Goal: Use online tool/utility: Utilize a website feature to perform a specific function

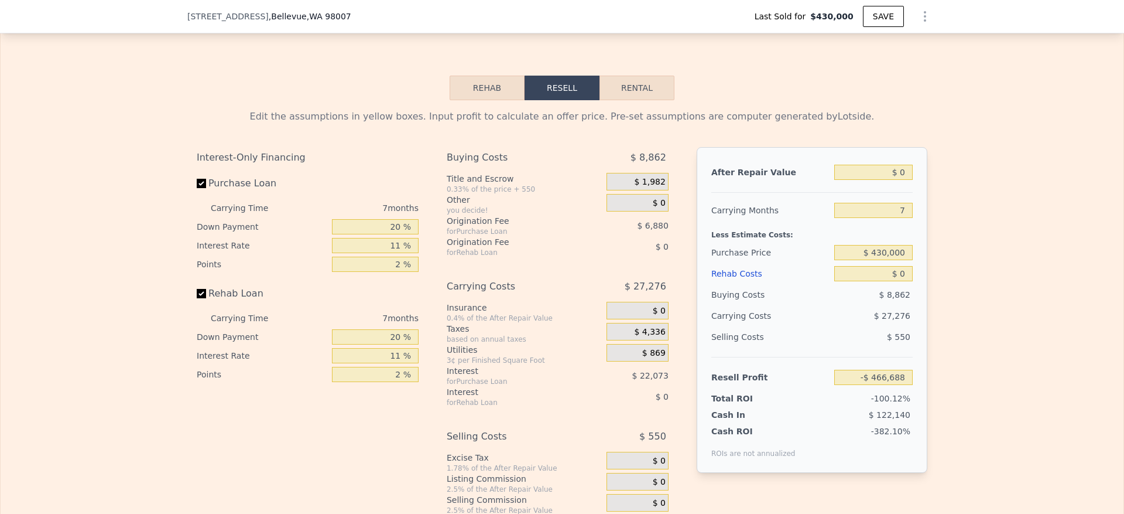
scroll to position [1753, 0]
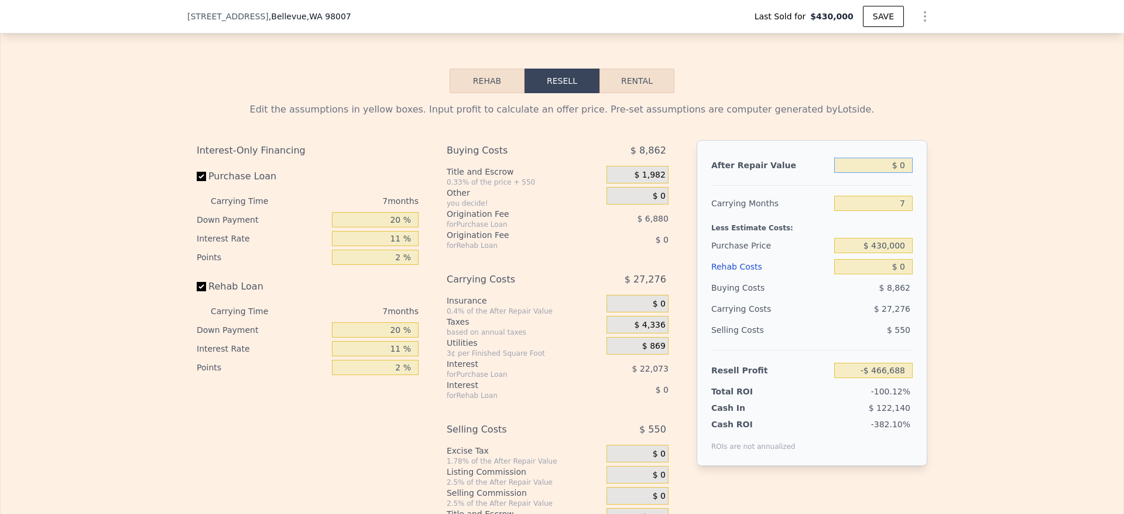
click at [896, 173] on input "$ 0" at bounding box center [873, 165] width 78 height 15
type input "$ 1,500"
type input "-$ 466,549"
type input "$ 15,000"
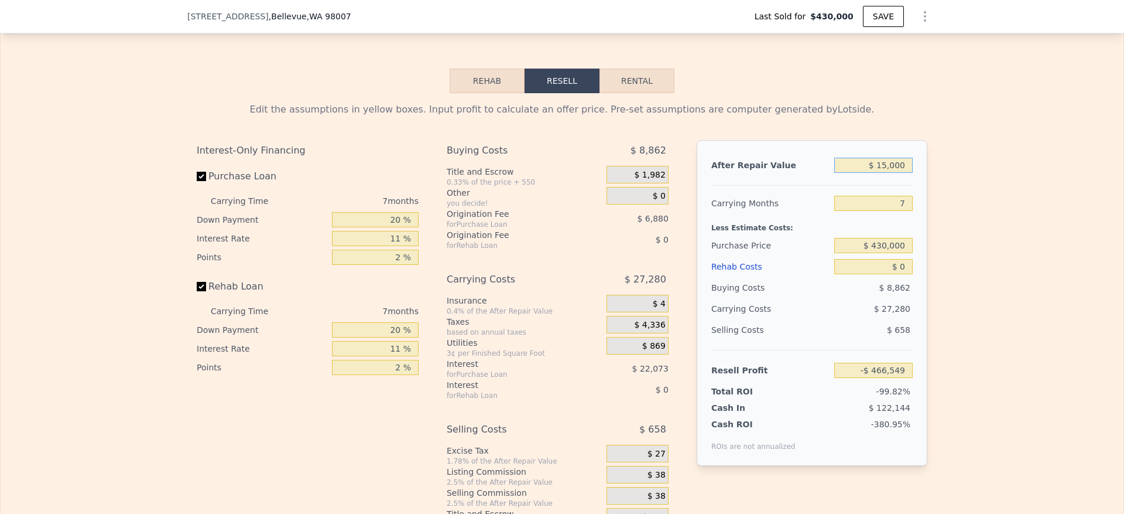
type input "-$ 452,790"
type input "$ 150,000"
type input "-$ 327,708"
type input "$ 1,500,000"
type input "$ 923,117"
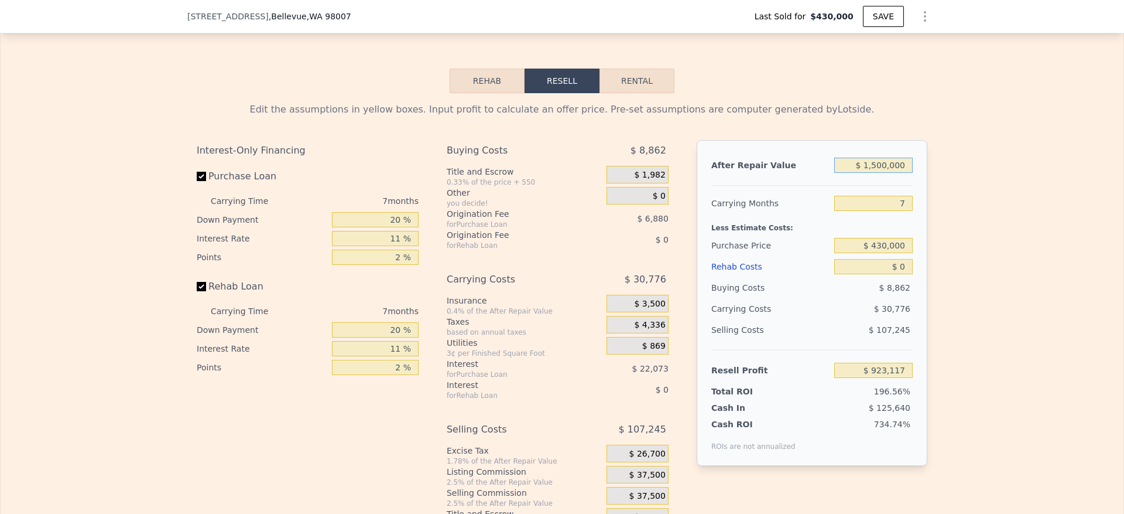
type input "$ 1,500,000"
type input "6"
type input "$ 927,513"
type input "$ 1,100,000"
type input "$ 215,078"
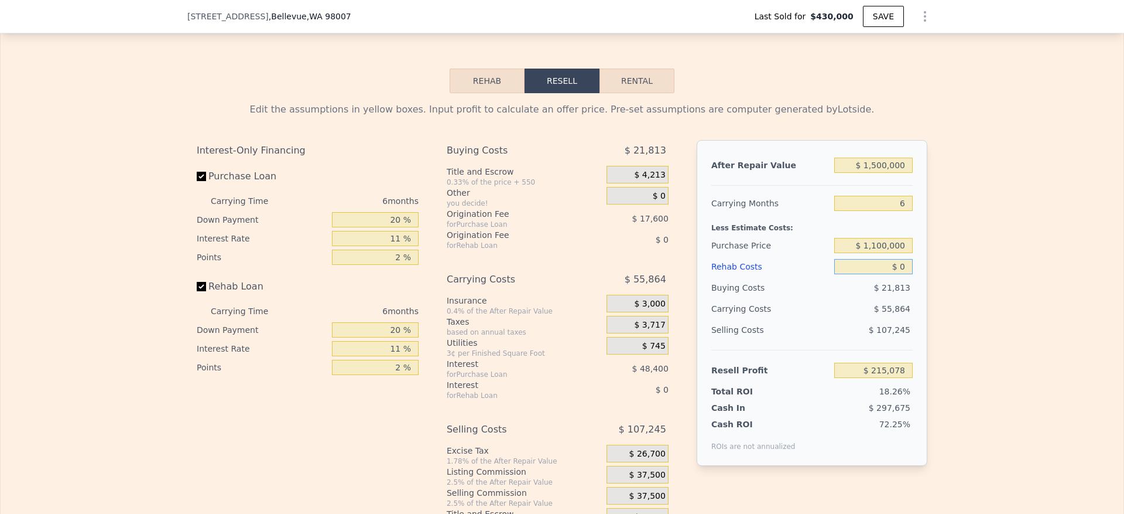
click at [899, 274] on input "$ 0" at bounding box center [873, 266] width 78 height 15
click at [898, 274] on input "$ 0" at bounding box center [873, 266] width 78 height 15
type input "$ 100"
type input "$ 214,970"
type input "$ 1,000"
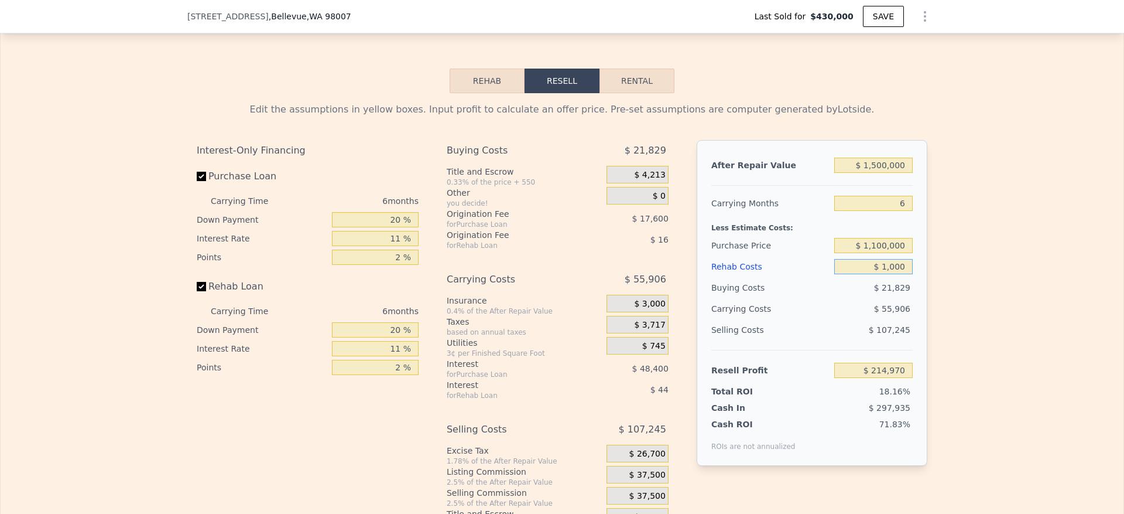
type input "$ 214,020"
type input "$ 10,000"
type input "$ 204,480"
type input "$ 100,000"
type input "$ 109,080"
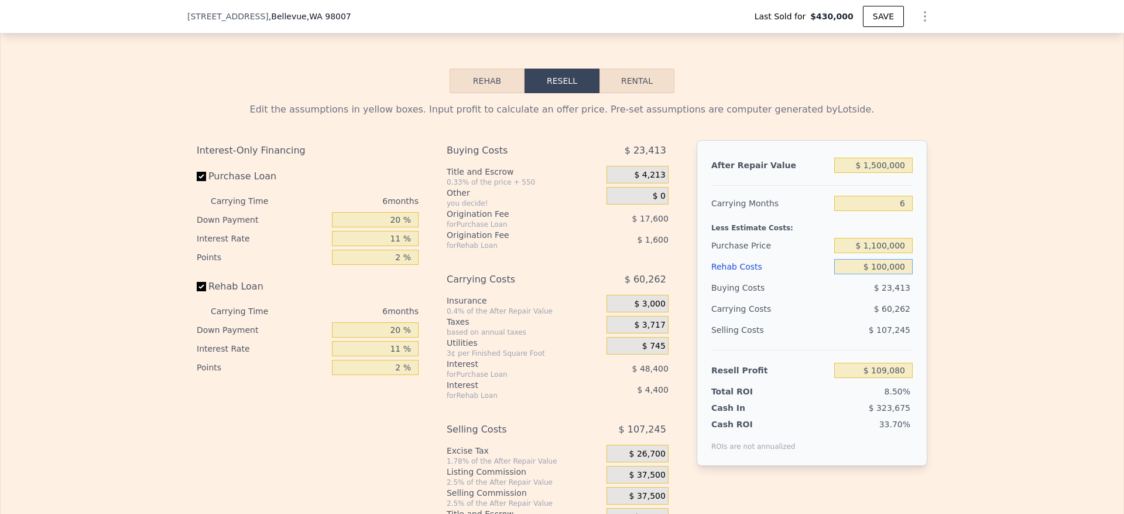
type input "$ 100,000"
click at [968, 281] on div "Edit the assumptions in yellow boxes. Input profit to calculate an offer price.…" at bounding box center [562, 311] width 1123 height 436
drag, startPoint x: 392, startPoint y: 257, endPoint x: 372, endPoint y: 254, distance: 20.2
click at [372, 227] on input "20 %" at bounding box center [375, 219] width 87 height 15
type input "10 %"
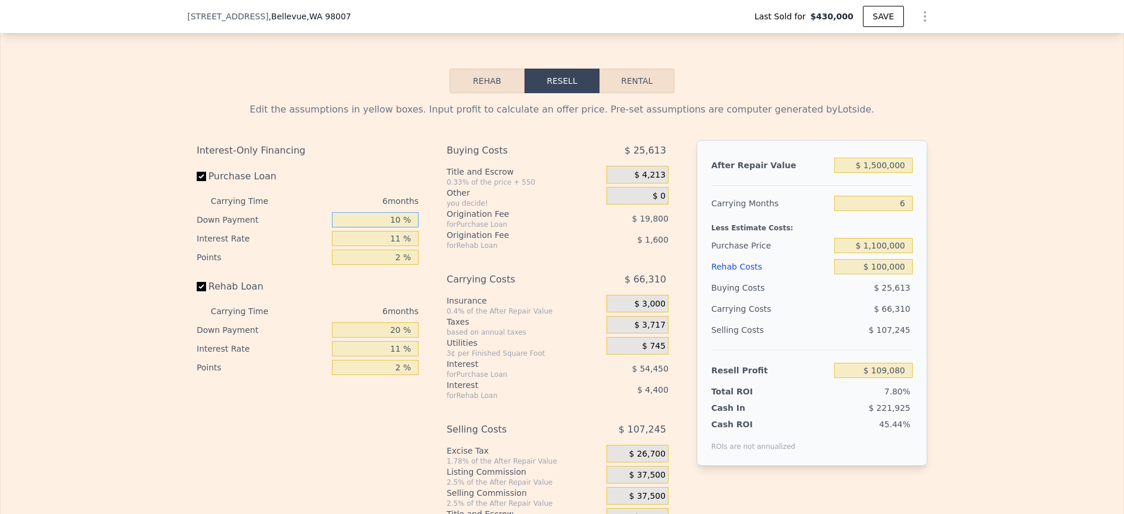
type input "$ 100,832"
type input "10 %"
type input "1 %"
type input "$ 150,332"
type input "10 %"
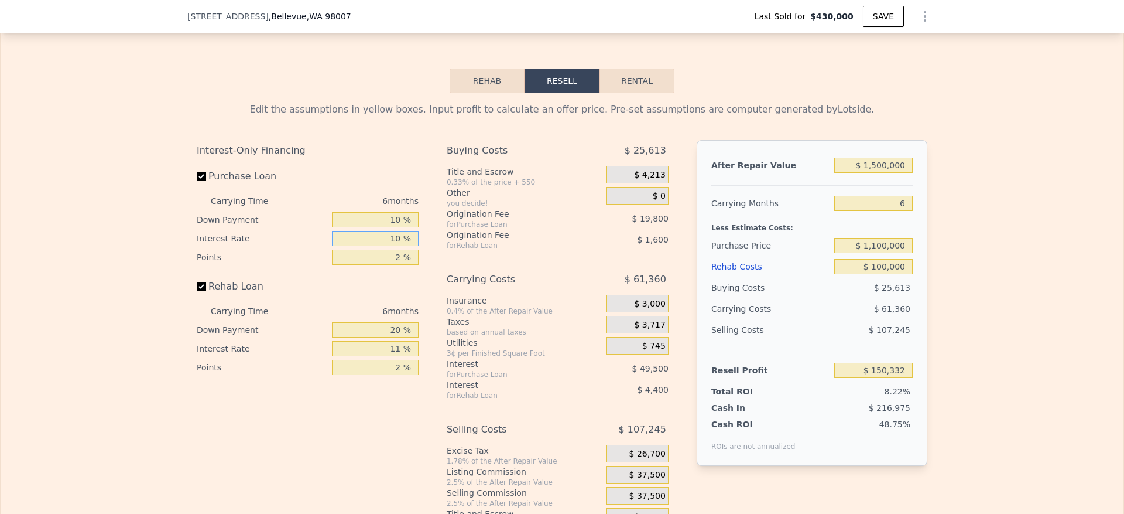
type input "$ 105,782"
type input "10.5 %"
type input "$ 103,304"
type input "10.5 %"
type input "1 %"
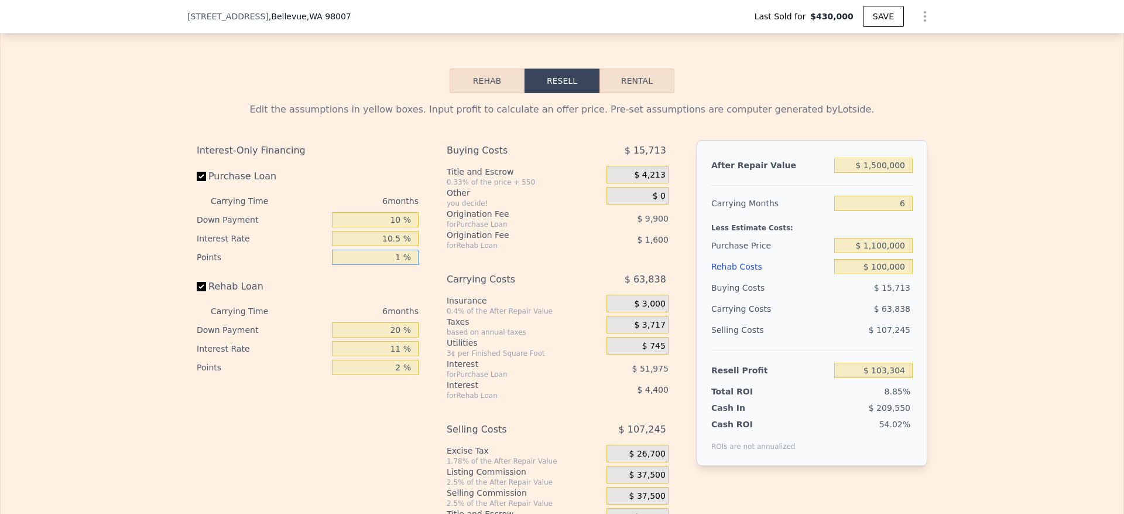
type input "$ 113,204"
type input "1.5 %"
type input "$ 108,254"
type input "1.5 %"
type input "1 %"
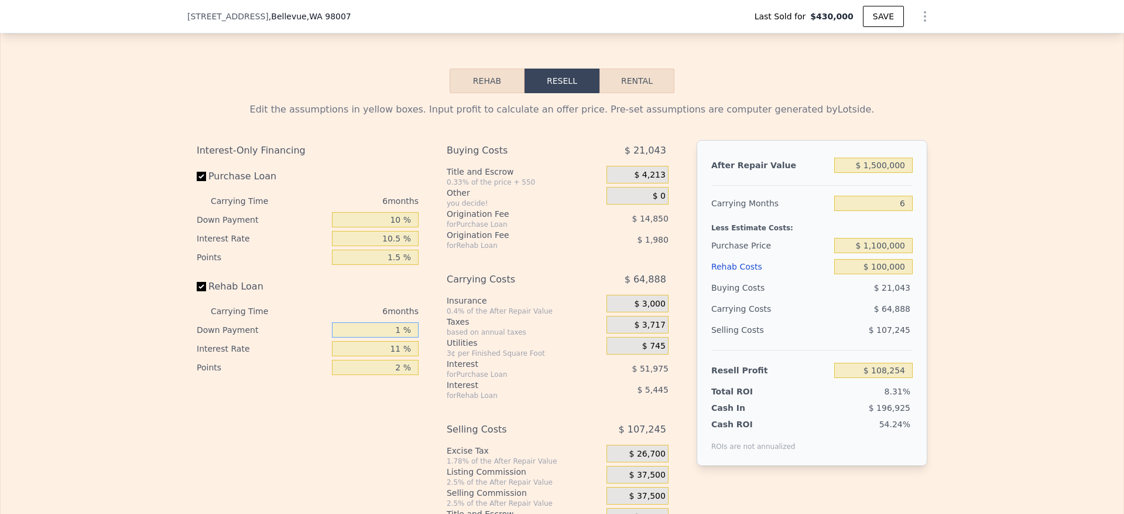
type input "$ 106,824"
type input "10 %"
type input "$ 107,502"
type input "10 %"
type input "1 %"
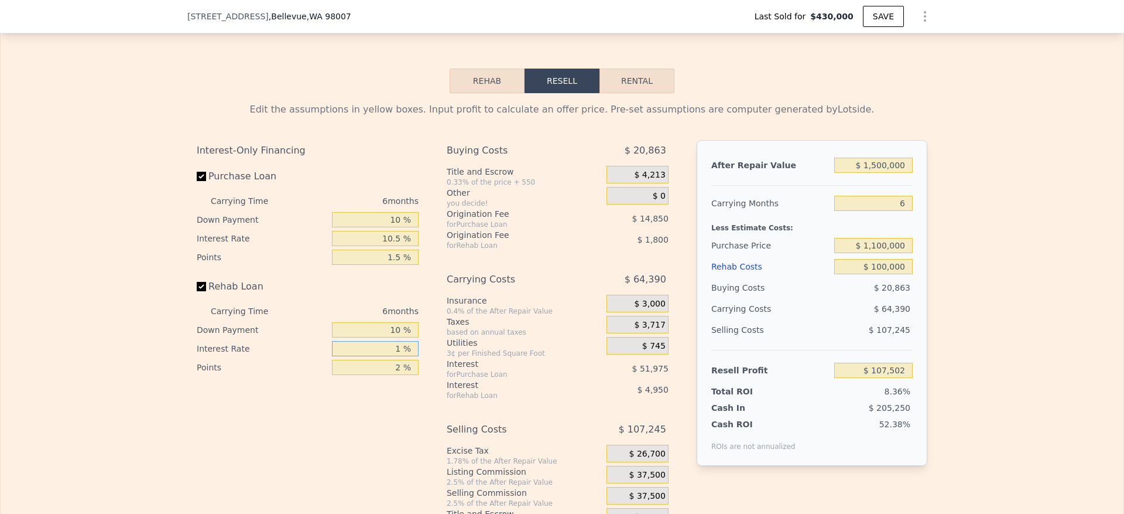
type input "$ 112,002"
type input "10 %"
type input "$ 107,952"
type input "10.5 %"
type input "$ 107,730"
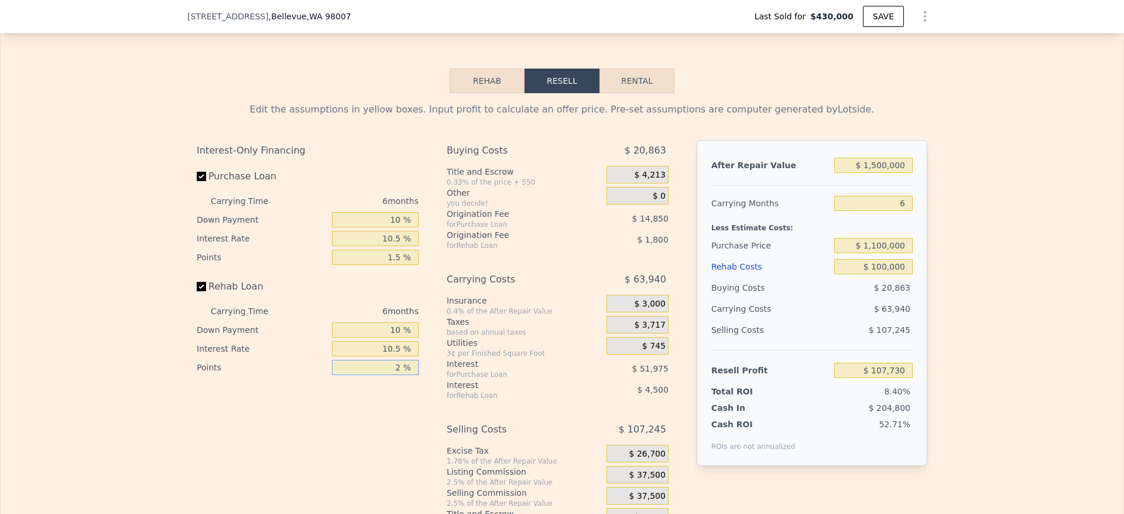
type input "1 %"
type input "$ 108,630"
type input "1.5 %"
type input "$ 108,180"
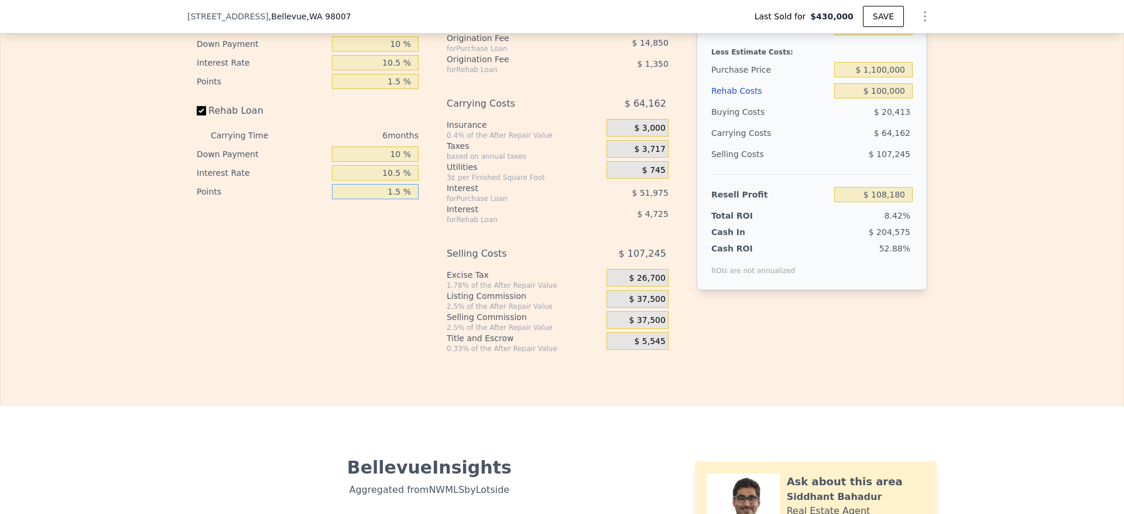
type input "1.5 %"
click at [652, 304] on span "$ 37,500" at bounding box center [647, 299] width 36 height 11
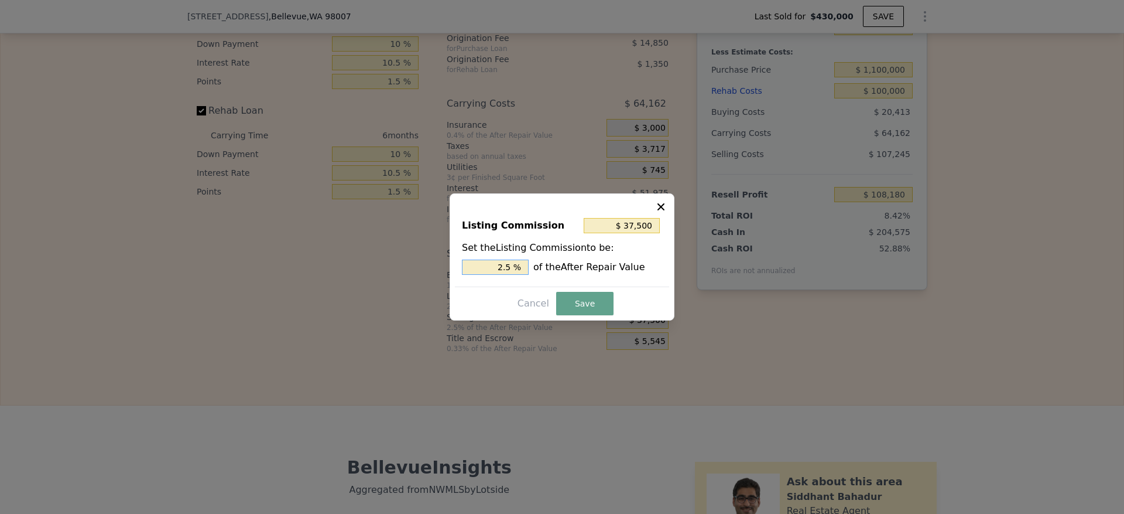
drag, startPoint x: 505, startPoint y: 267, endPoint x: 427, endPoint y: 267, distance: 77.9
click at [429, 267] on div "​ Listing Commission $ 37,500 Set the Listing Commission to be: 2.5 % of the Af…" at bounding box center [562, 257] width 1124 height 514
type input "1.5 %"
type input "$ 22,500"
type input "1.5 %"
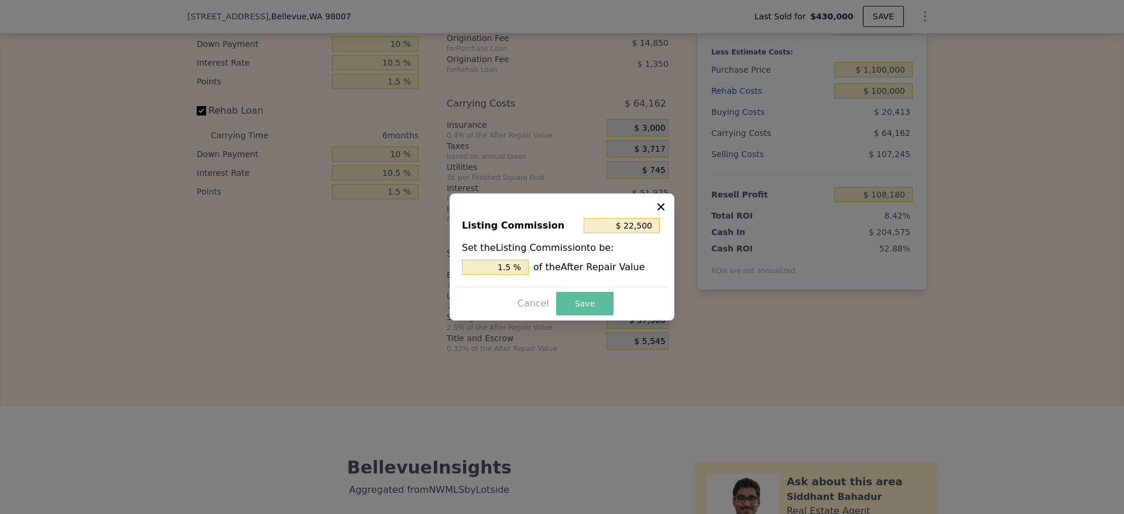
click at [578, 310] on button "Save" at bounding box center [584, 303] width 57 height 23
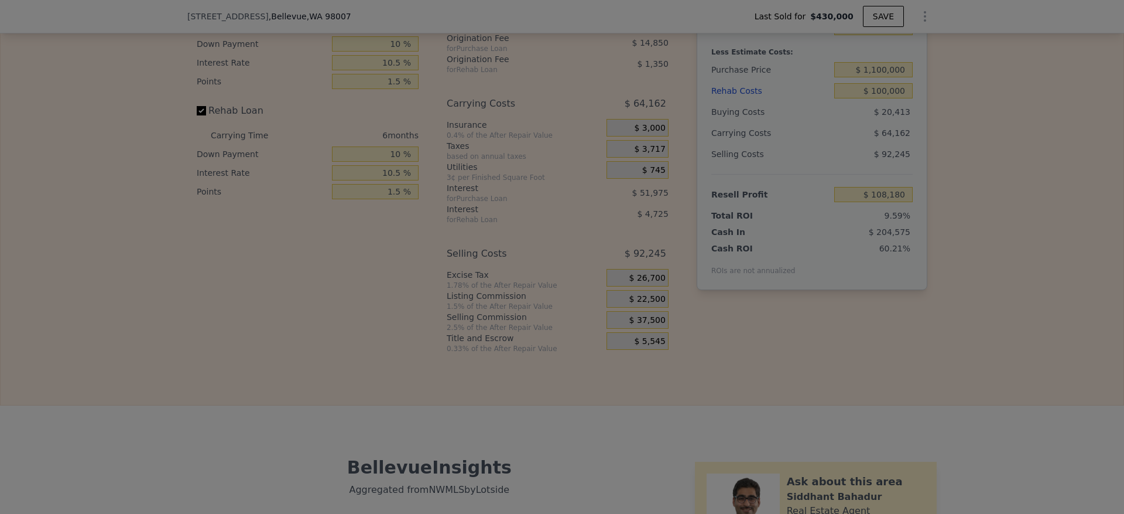
type input "$ 123,180"
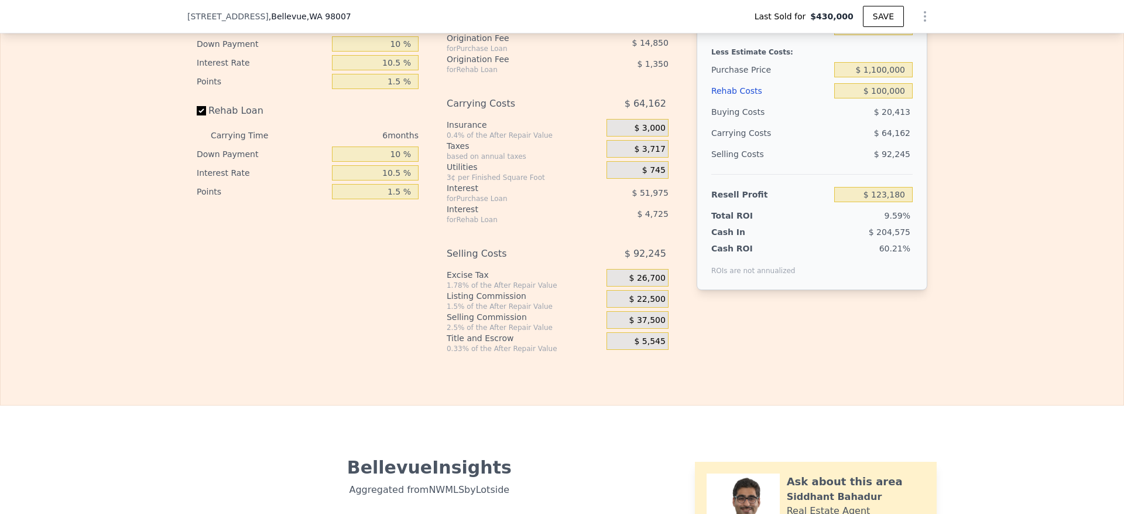
click at [881, 353] on div "Interest-Only Financing Purchase Loan Carrying Time 6 months Down Payment 10 % …" at bounding box center [562, 158] width 731 height 389
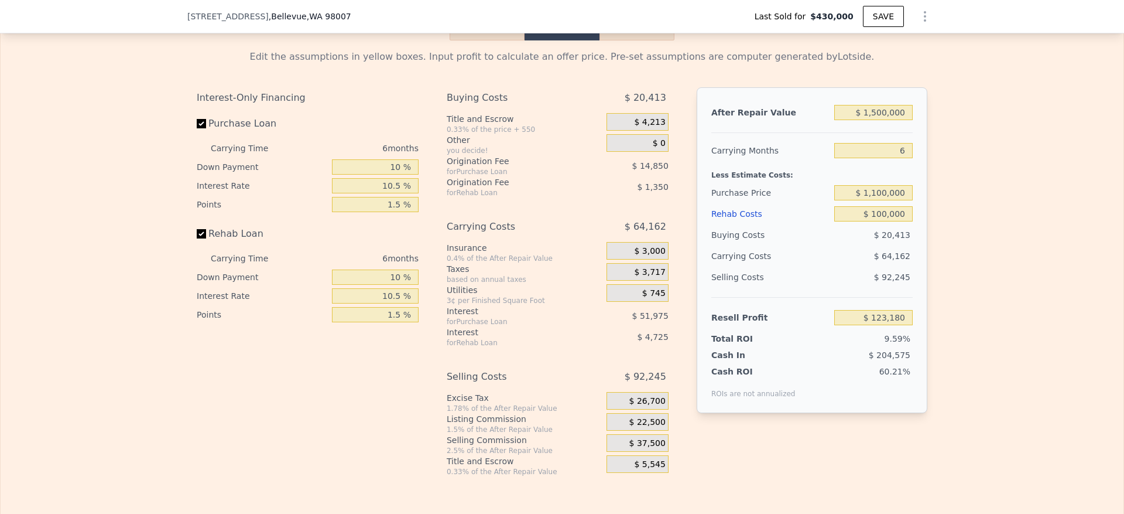
scroll to position [1753, 0]
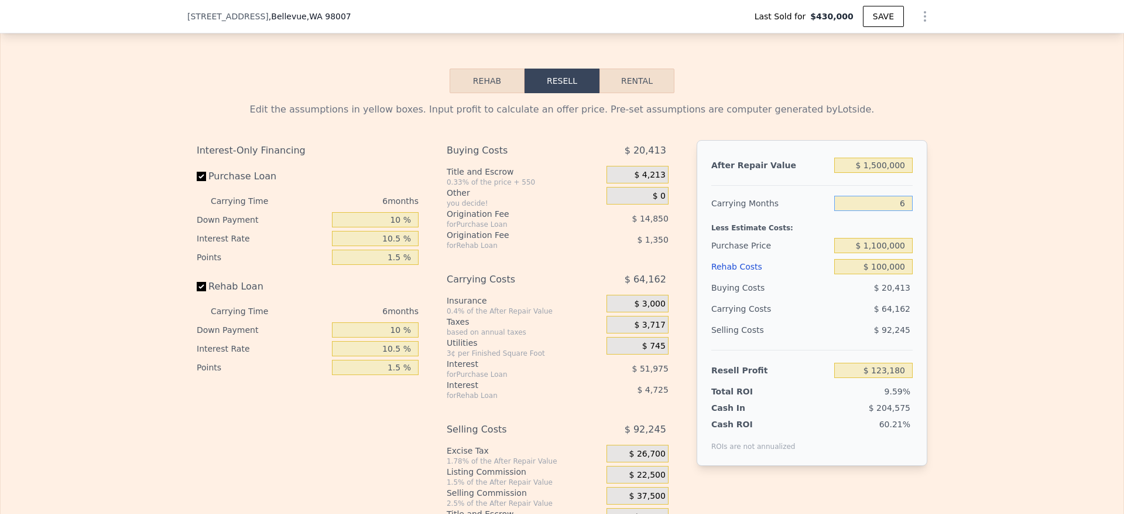
drag, startPoint x: 900, startPoint y: 245, endPoint x: 845, endPoint y: 243, distance: 55.1
click at [845, 211] on input "6" at bounding box center [873, 203] width 78 height 15
type input "4"
type input "$ 144,568"
type input "4"
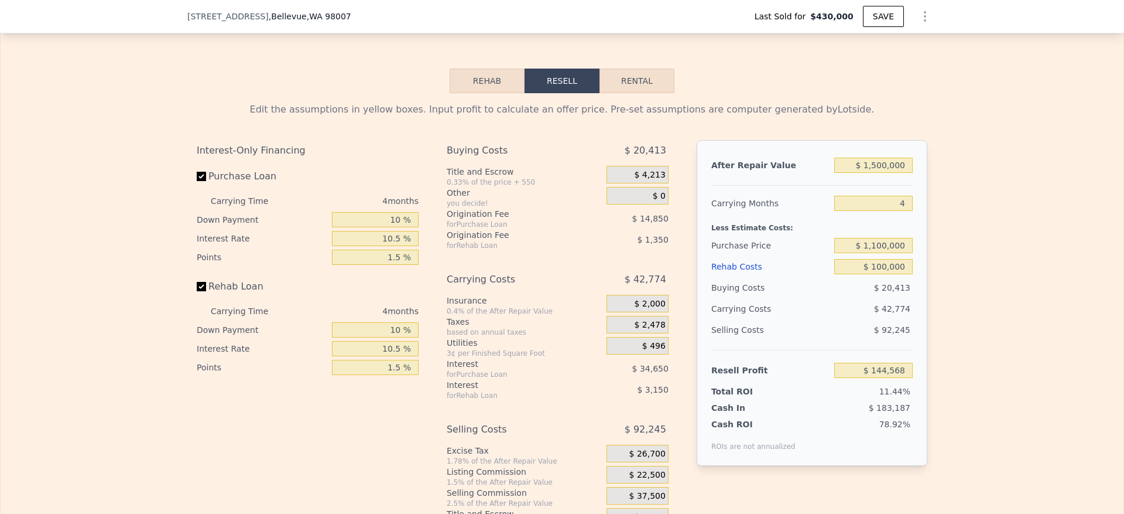
click at [1030, 278] on div "Edit the assumptions in yellow boxes. Input profit to calculate an offer price.…" at bounding box center [562, 311] width 1123 height 436
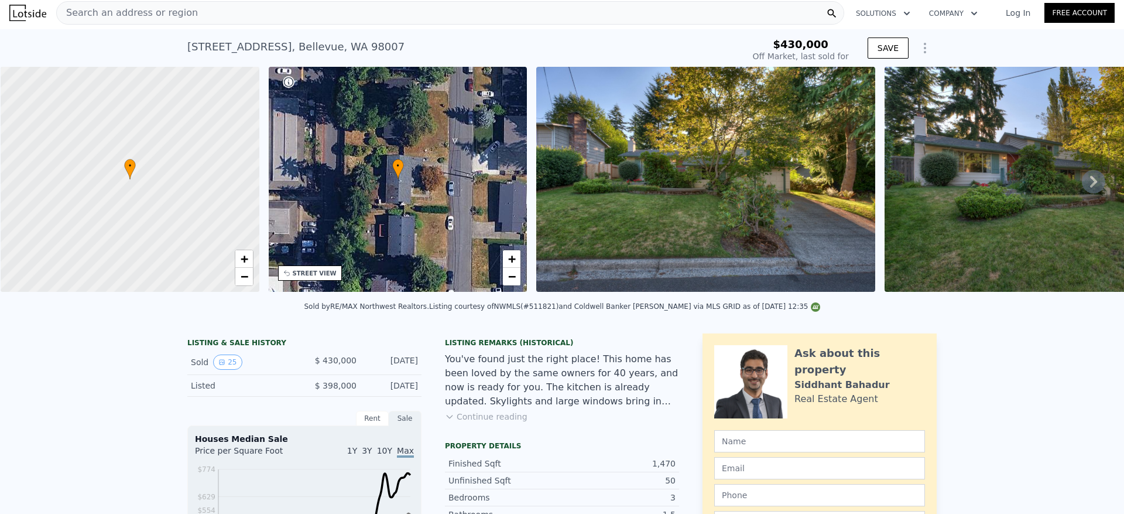
scroll to position [0, 0]
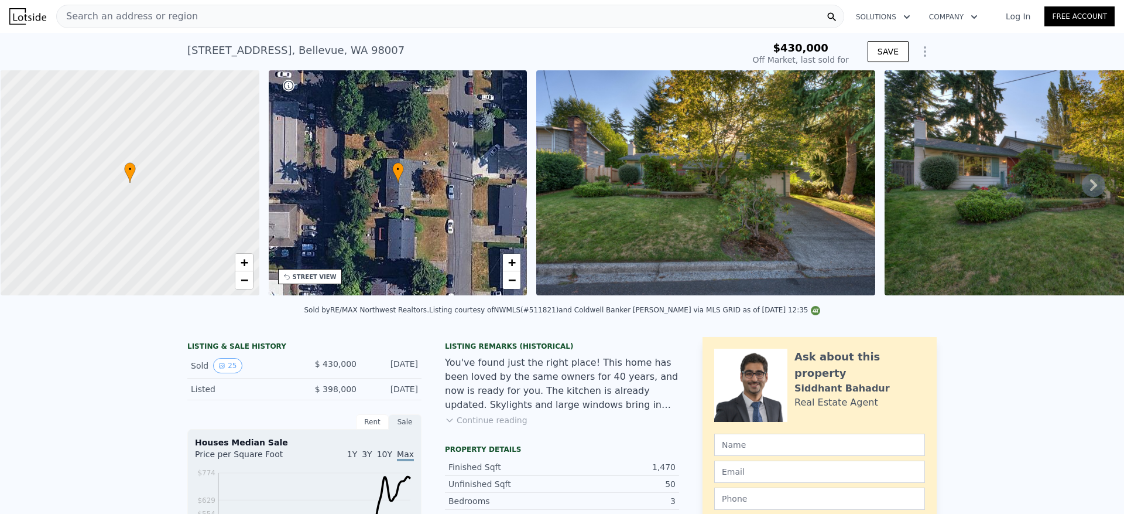
type input "$ 1,342,000"
type input "7"
type input "$ 0"
type input "$ 776,724"
click at [339, 18] on div "Search an address or region" at bounding box center [450, 16] width 788 height 23
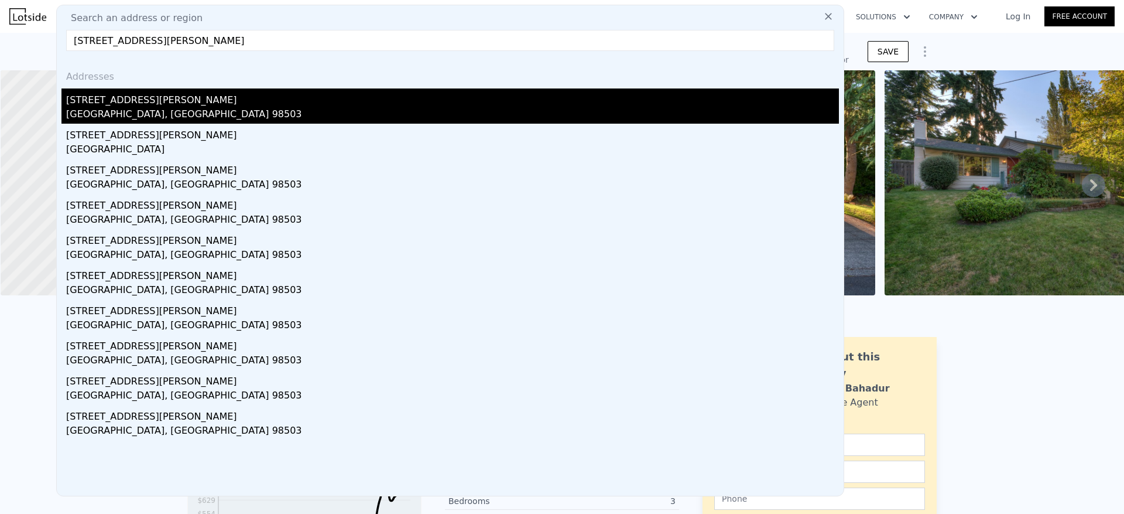
type input "10416 Mullen Rd SE, Olympia, WA 98503"
click at [206, 116] on div "Olympia, WA 98503" at bounding box center [452, 115] width 773 height 16
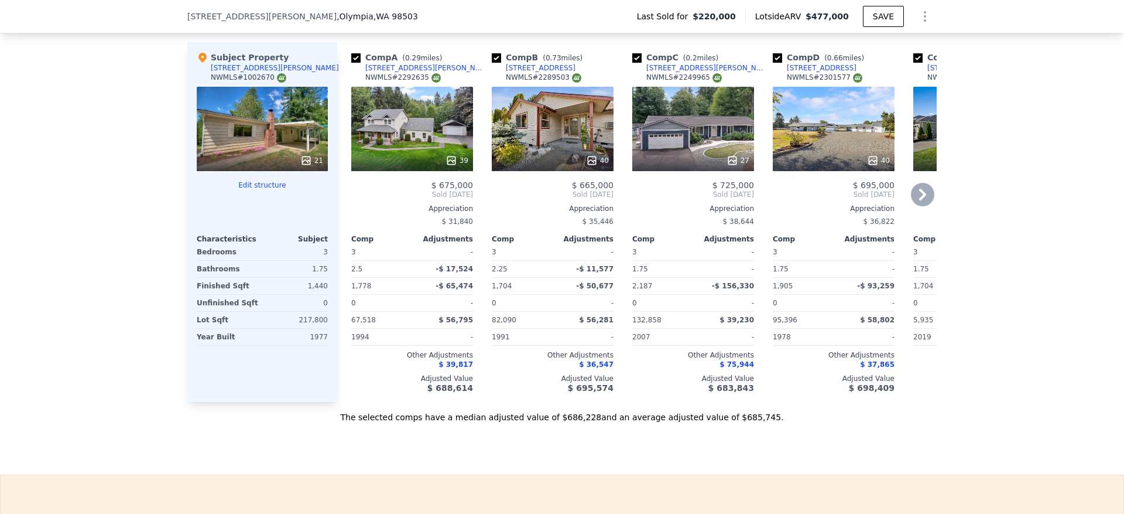
click at [547, 139] on div "40" at bounding box center [553, 129] width 122 height 84
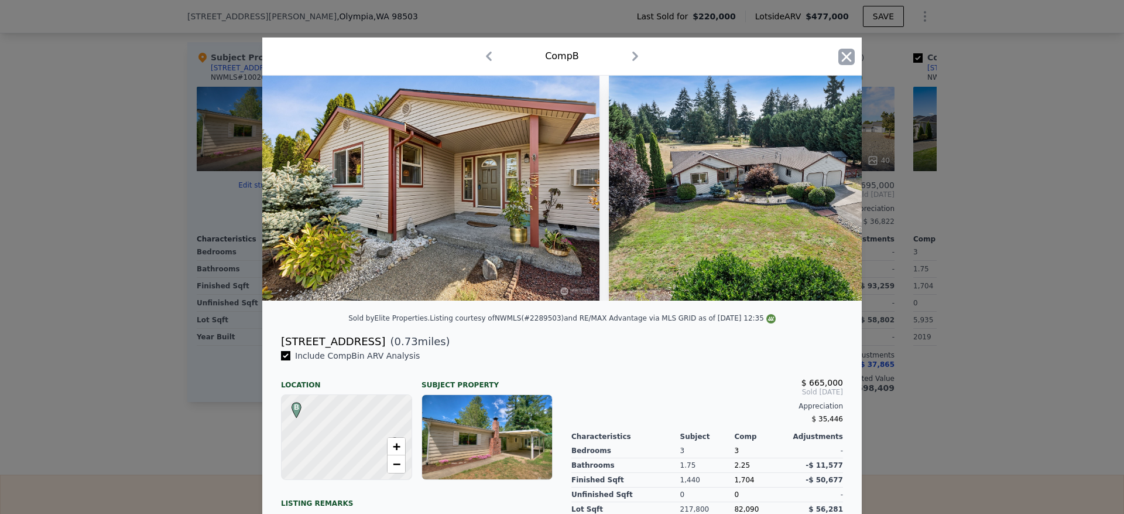
click at [840, 61] on icon "button" at bounding box center [846, 57] width 16 height 16
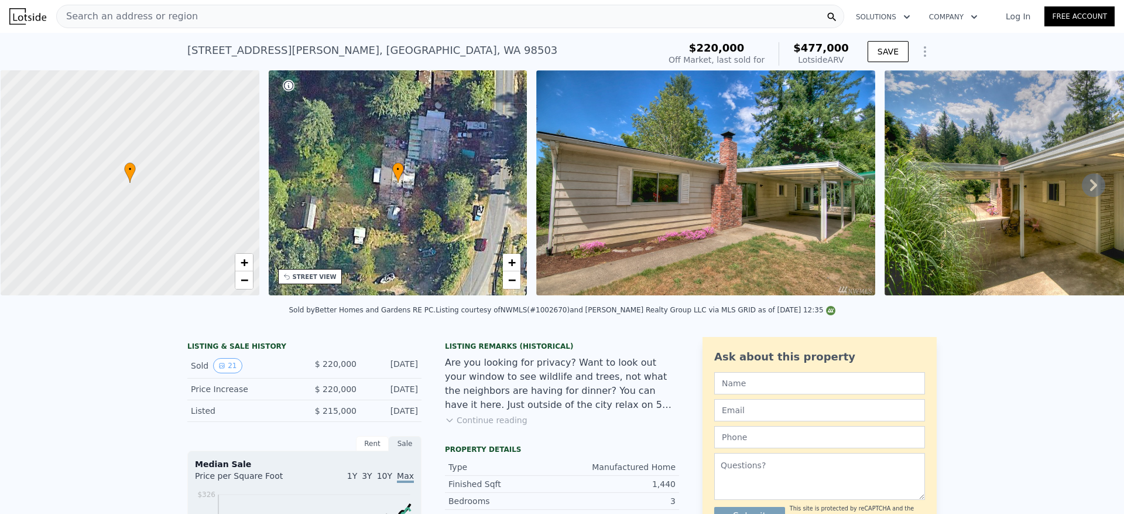
click at [376, 20] on div "Search an address or region" at bounding box center [450, 16] width 788 height 23
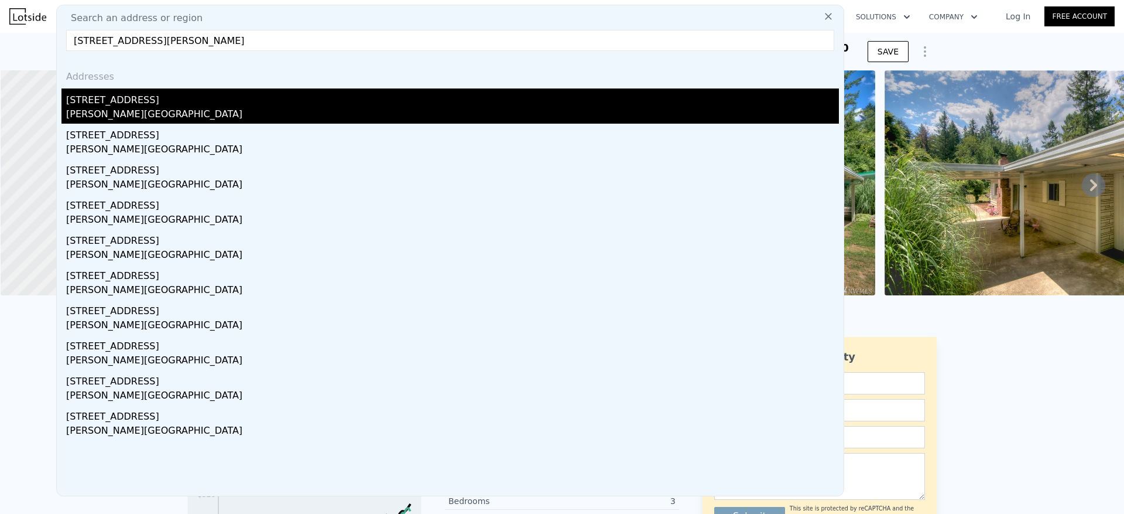
type input "19906 83rd Pl W, Edmonds, WA 98026"
click at [171, 111] on div "Edmonds, WA 98026" at bounding box center [452, 115] width 773 height 16
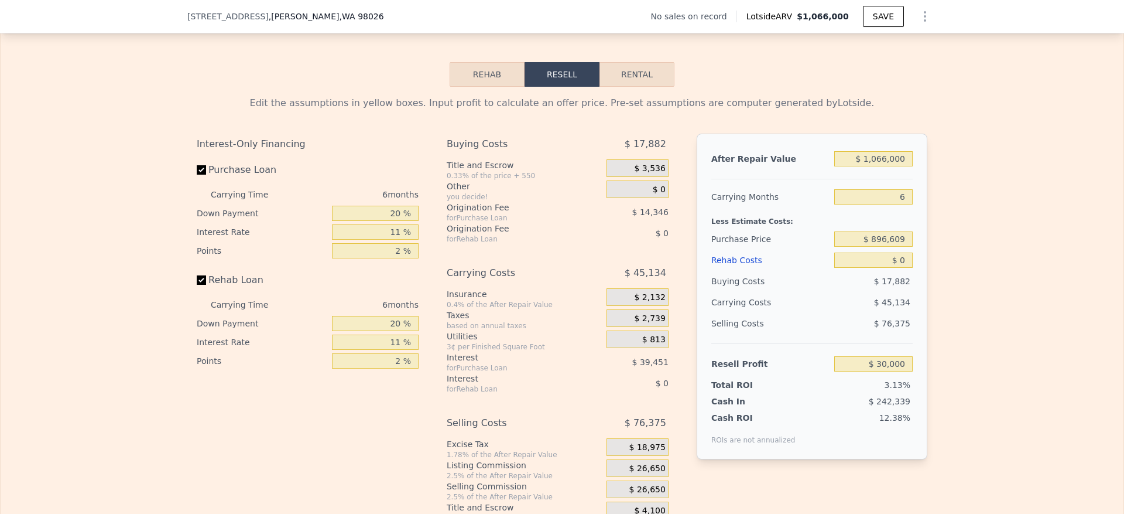
scroll to position [1665, 0]
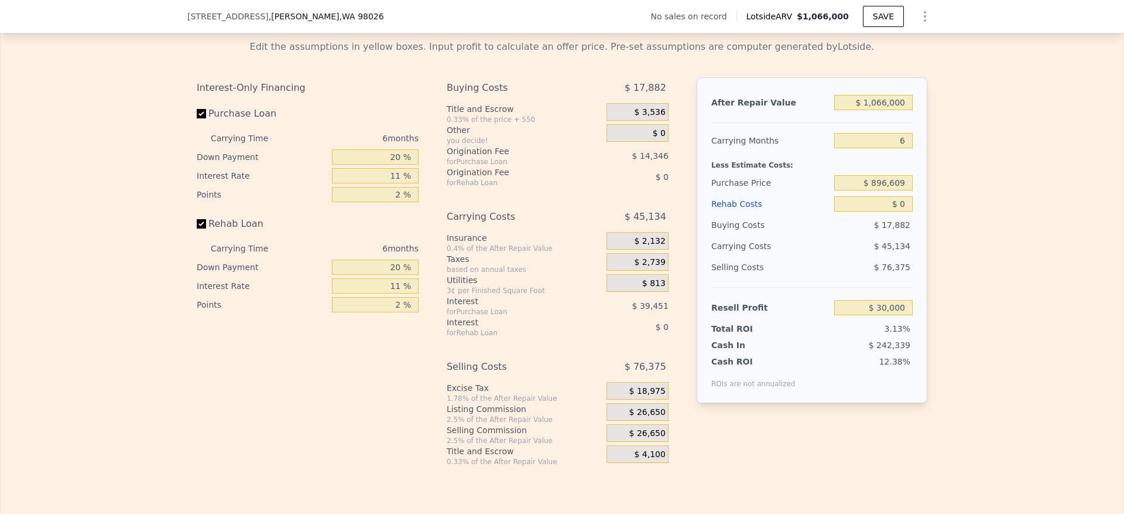
click at [1026, 184] on div "Edit the assumptions in yellow boxes. Input profit to calculate an offer price.…" at bounding box center [562, 248] width 1123 height 436
click at [892, 110] on input "$ 1,066,000" at bounding box center [873, 102] width 78 height 15
type input "$ 11"
type input "-$ 958,032"
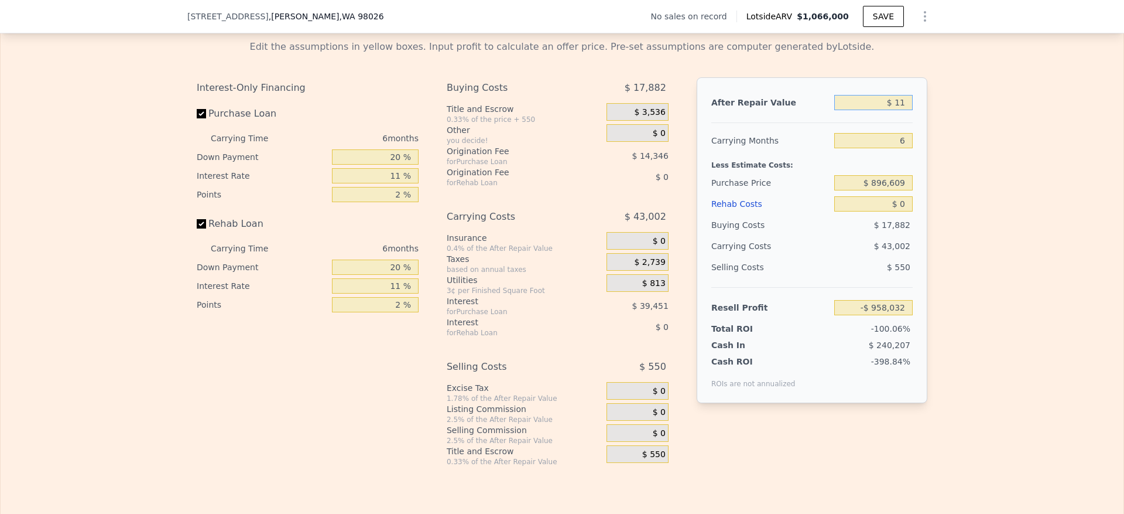
type input "$ 115"
type input "-$ 957,936"
type input "$ 1,150"
type input "-$ 956,977"
type input "$ 11,500"
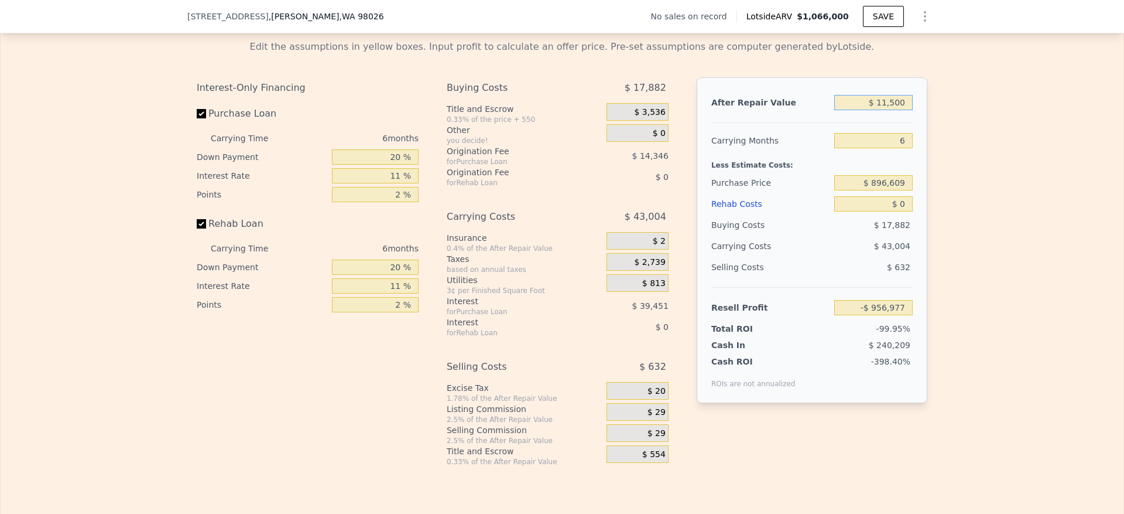
type input "-$ 947,385"
type input "$ 115,000"
type input "-$ 851,453"
type input "$ 1,150,000"
type input "$ 107,857"
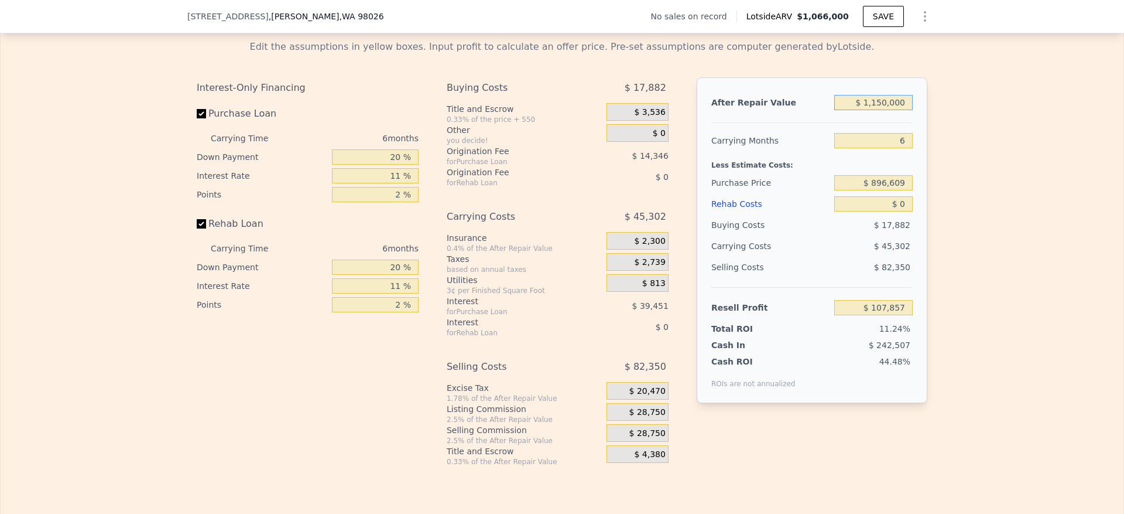
type input "$ 11,500,000"
type input "$ 9,700,962"
type input "$ 1,150,000"
type input "$ 107,857"
type input "$ 1,150,000"
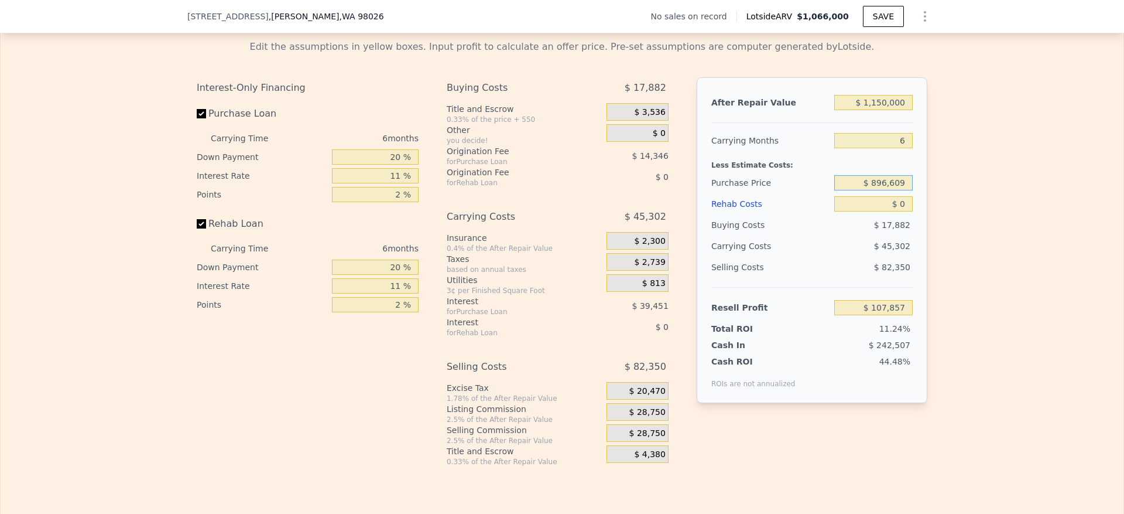
click at [888, 190] on input "$ 896,609" at bounding box center [873, 182] width 78 height 15
drag, startPoint x: 888, startPoint y: 218, endPoint x: 925, endPoint y: 248, distance: 47.8
click at [888, 190] on input "$ 896,609" at bounding box center [873, 182] width 78 height 15
type input "$ 795,000"
click at [984, 263] on div "Edit the assumptions in yellow boxes. Input profit to calculate an offer price.…" at bounding box center [562, 248] width 1123 height 436
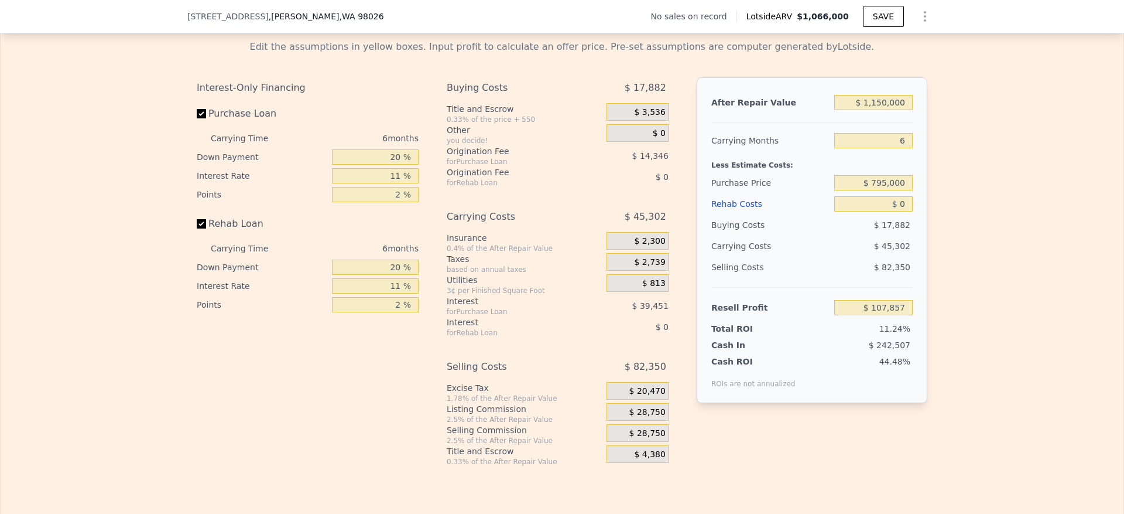
type input "$ 215,901"
click at [898, 211] on input "$ 0" at bounding box center [873, 203] width 78 height 15
type input "$ 110"
type input "$ 215,783"
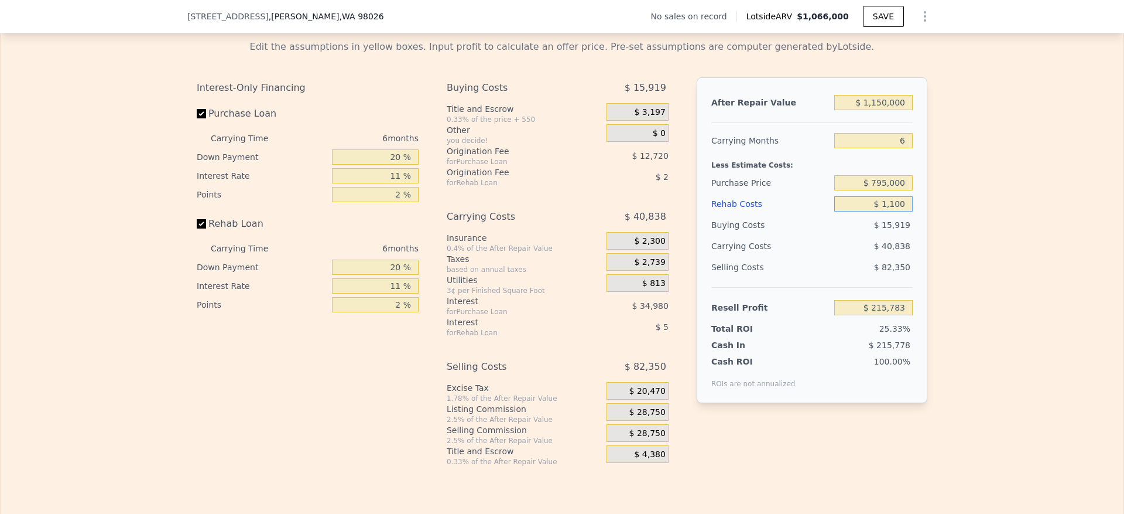
type input "$ 11,000"
type input "$ 204,239"
type input "$ 110,000"
type input "$ 99,299"
type input "$ 1,100,000"
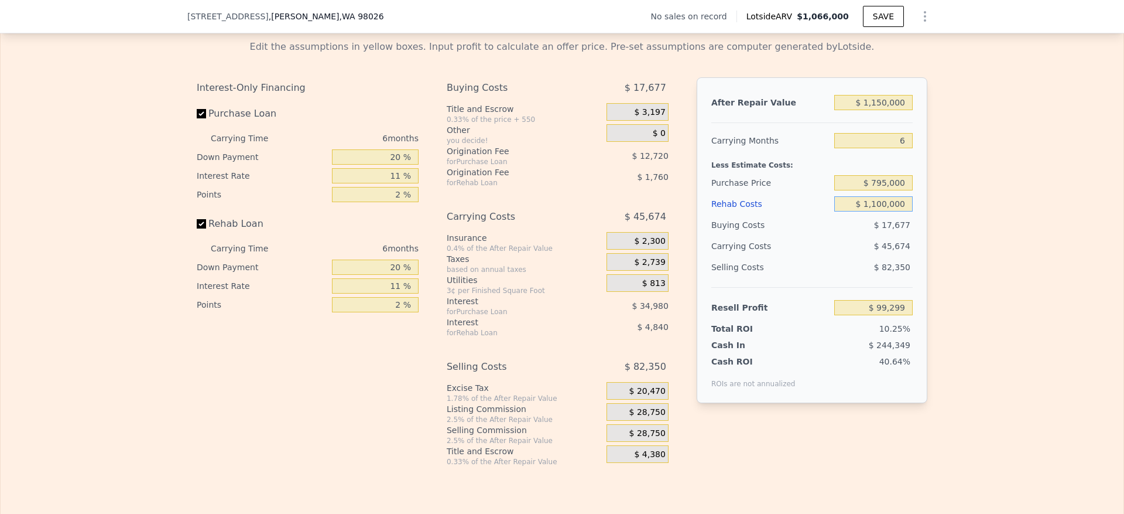
type input "-$ 950,101"
type input "$ 110,000"
type input "$ 99,299"
type input "$ 110,000"
click at [1072, 387] on div "Edit the assumptions in yellow boxes. Input profit to calculate an offer price.…" at bounding box center [562, 248] width 1123 height 436
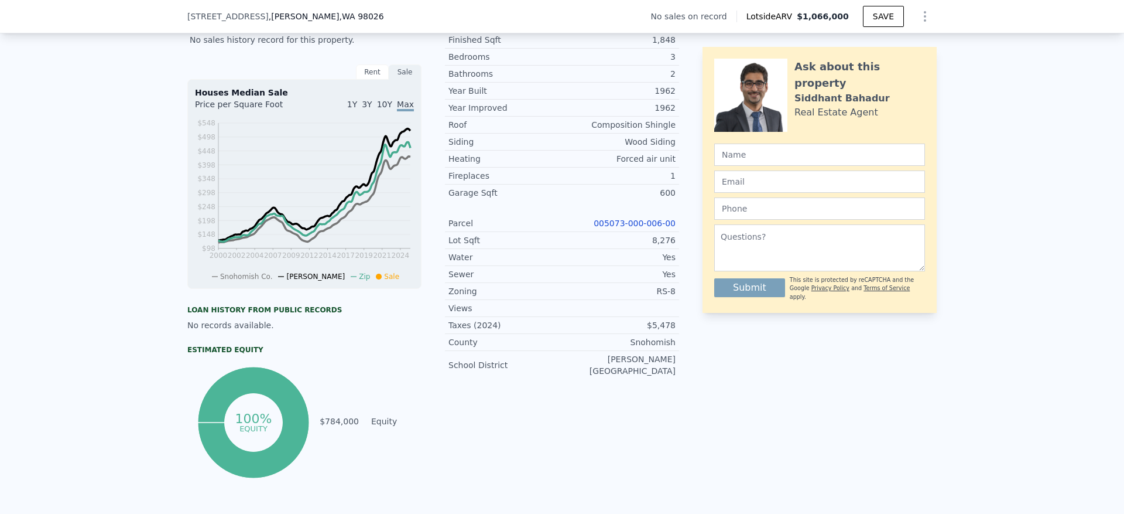
scroll to position [348, 0]
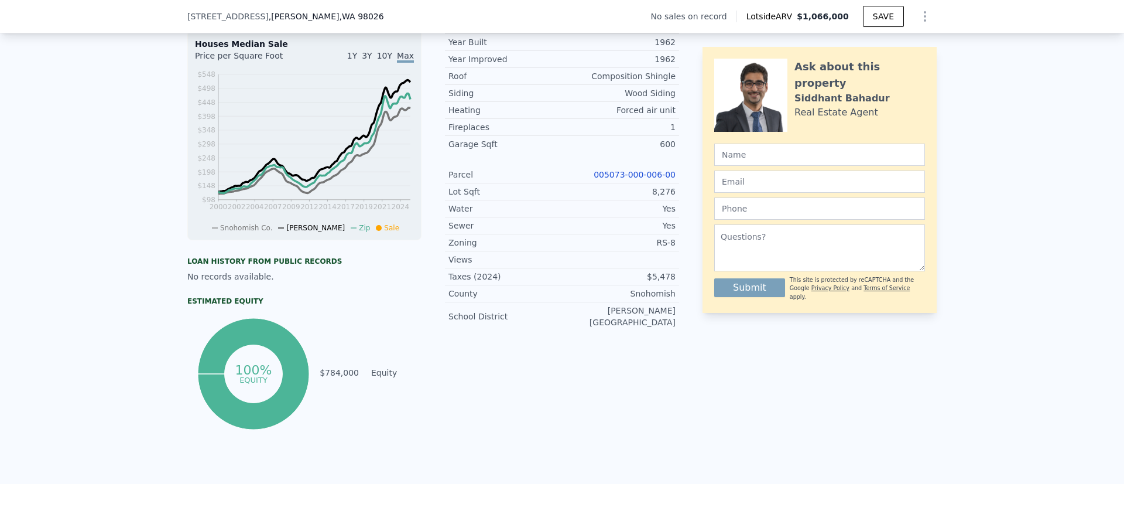
type input "$ 1,066,000"
type input "$ 0"
type input "$ 30,000"
drag, startPoint x: 673, startPoint y: 259, endPoint x: 638, endPoint y: 259, distance: 34.5
click at [638, 259] on div "LISTING & SALE HISTORY No sales history record for this property. Rent Sale Ren…" at bounding box center [561, 198] width 749 height 468
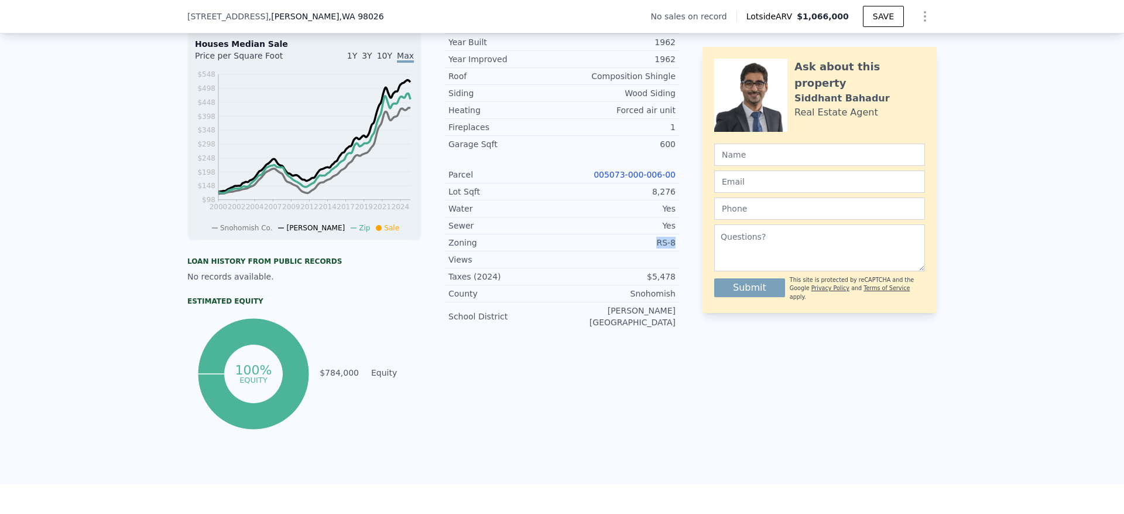
copy div "RS-8"
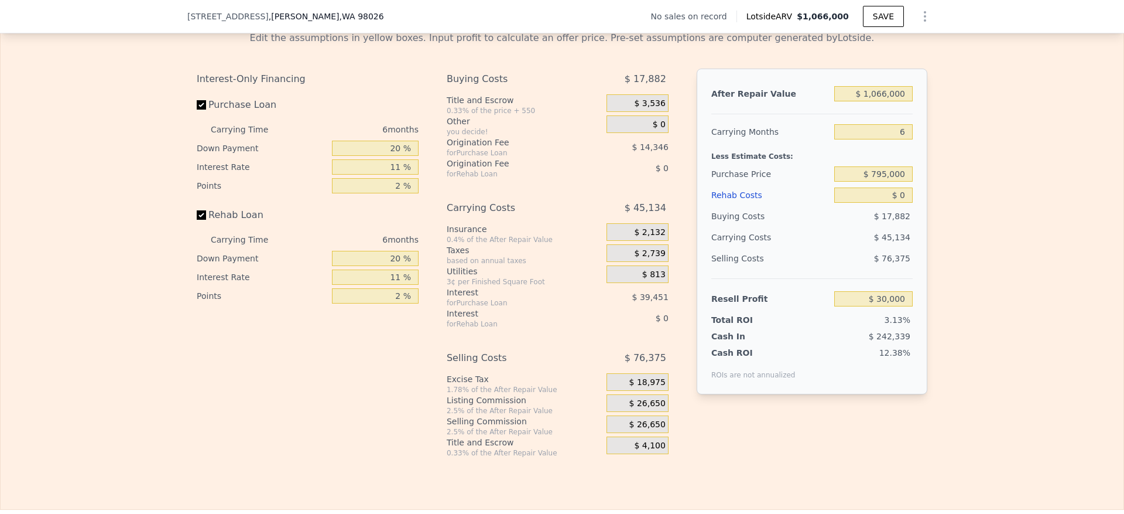
scroll to position [1669, 0]
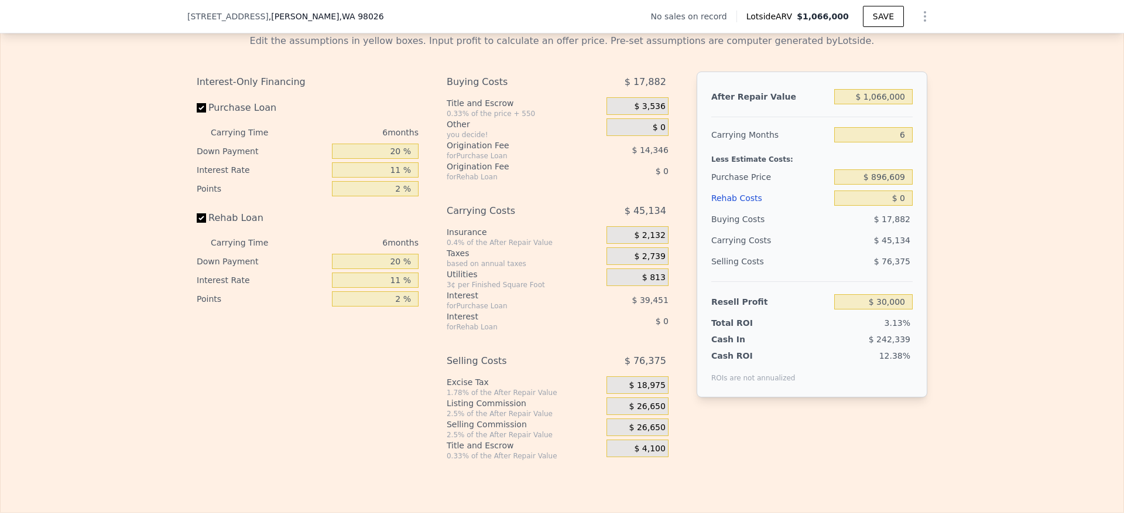
scroll to position [1665, 0]
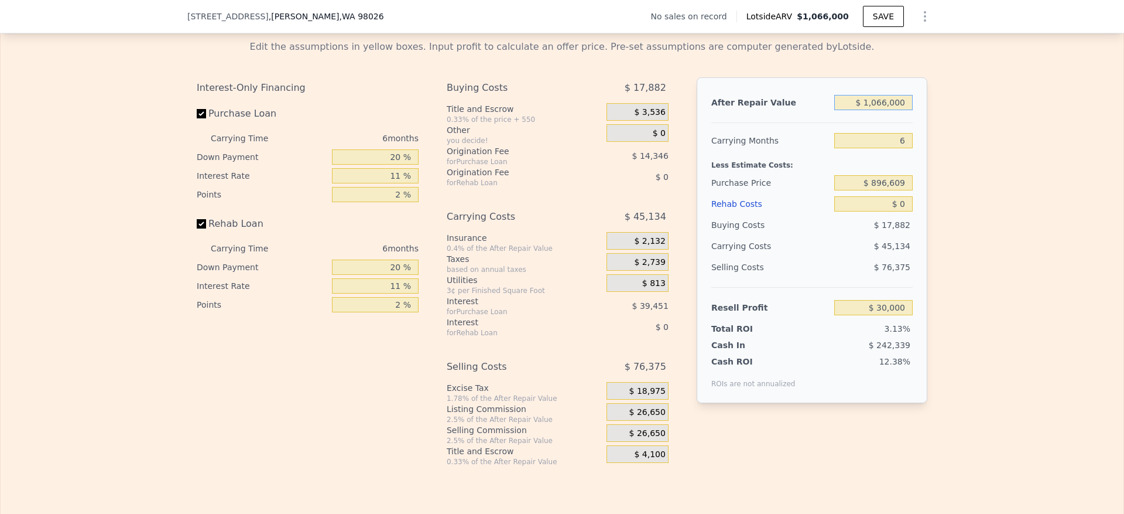
click at [860, 110] on input "$ 1,066,000" at bounding box center [873, 102] width 78 height 15
click at [874, 110] on input "$ 1,066,000" at bounding box center [873, 102] width 78 height 15
type input "$ 1"
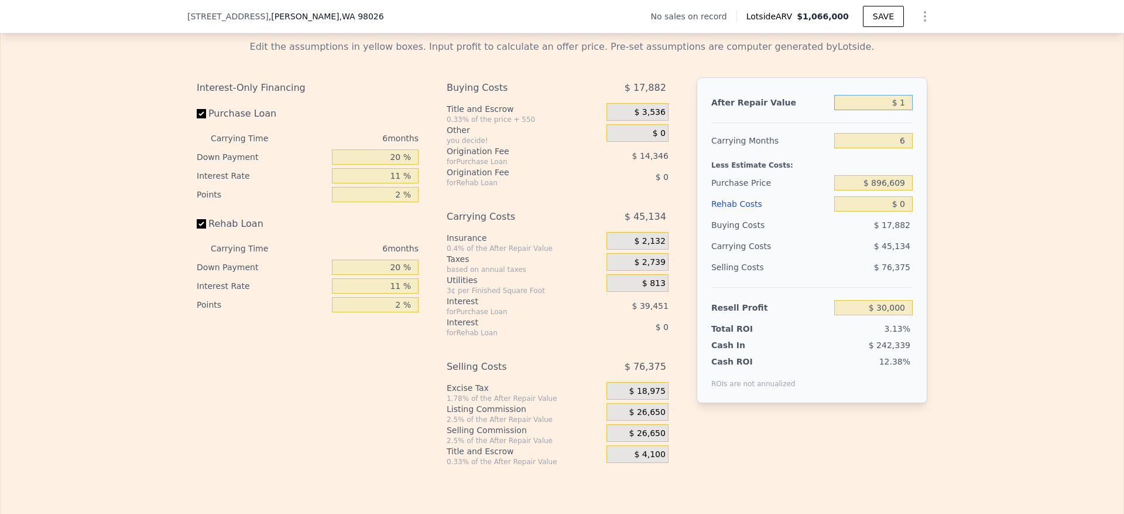
type input "-$ 958,042"
type input "$ 115"
type input "-$ 957,936"
type input "$ 1,150"
type input "-$ 956,977"
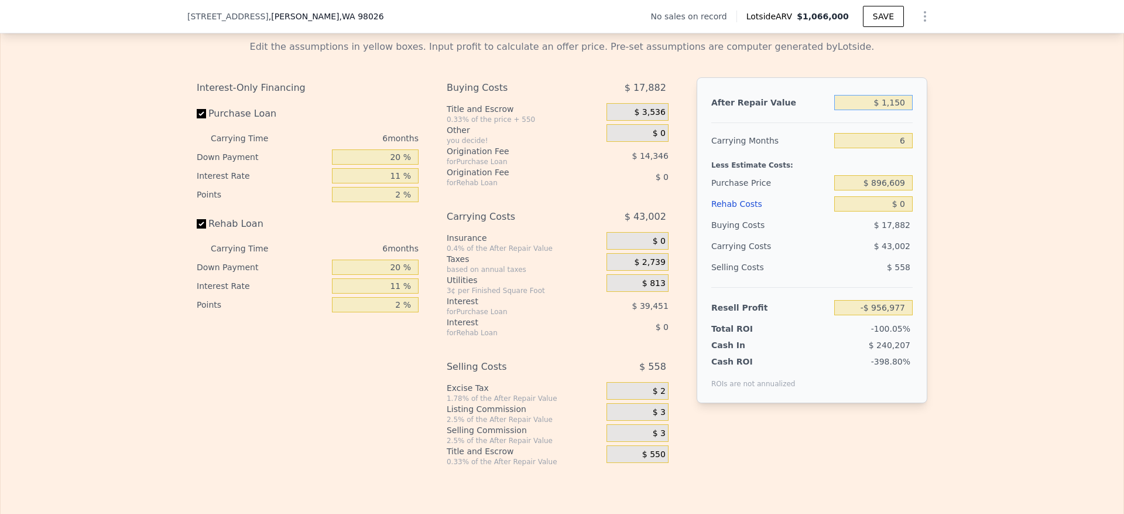
type input "$ 11,500"
type input "-$ 947,385"
type input "$ 115,000"
type input "-$ 851,453"
type input "$ 1,150,000"
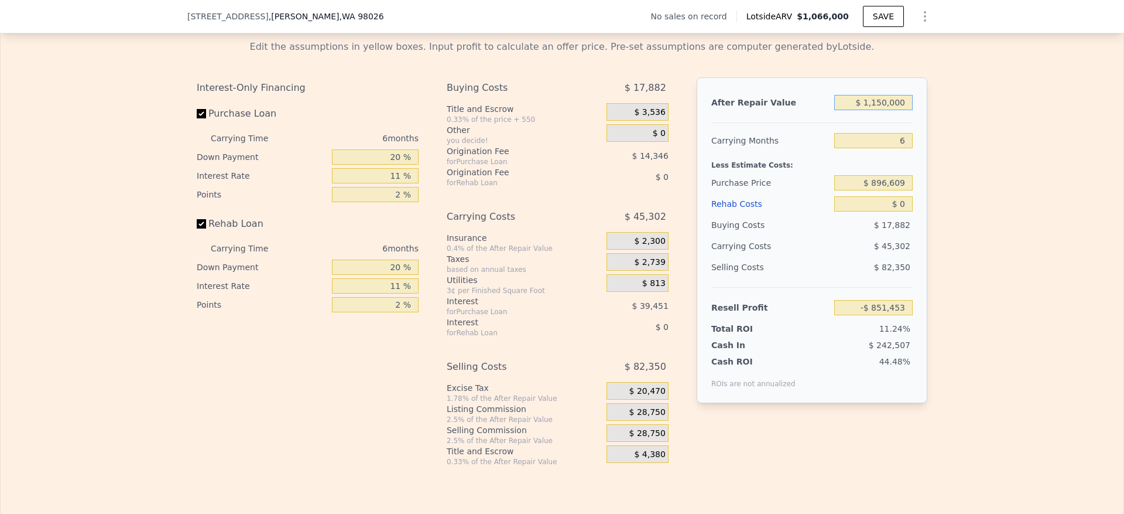
type input "$ 107,857"
type input "$ 1,150,000"
type input "$ 8,966,090"
type input "$ 1,066,000"
type input "$ 896,609"
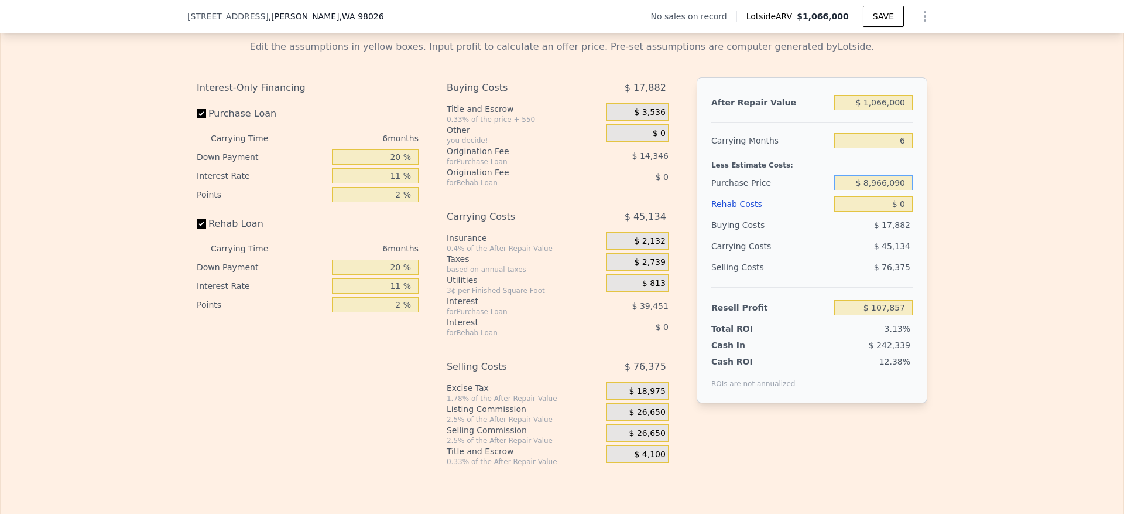
type input "$ 30,000"
type input "$ 8,966,090"
type input "-$ 8,550,519"
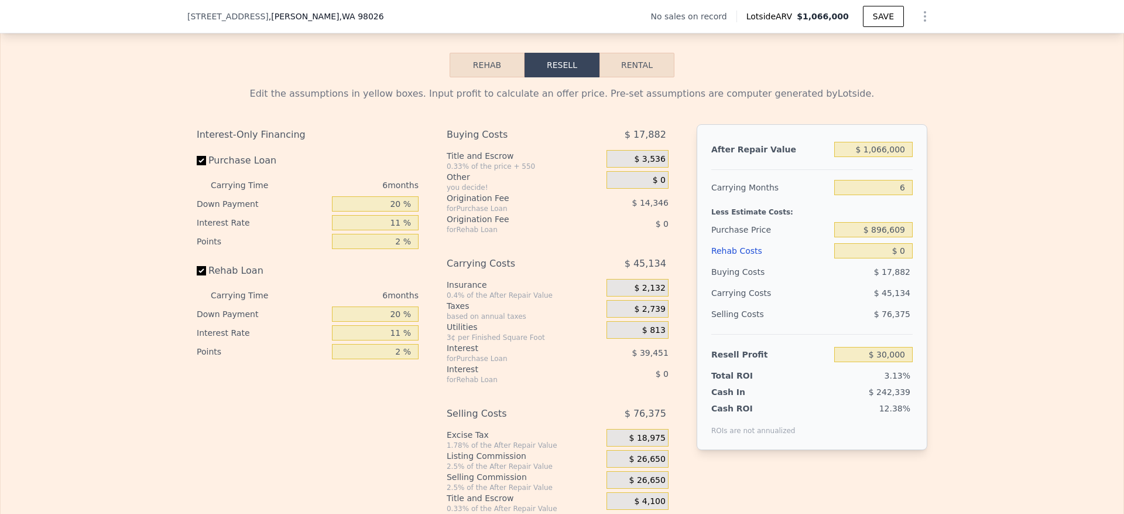
scroll to position [1665, 0]
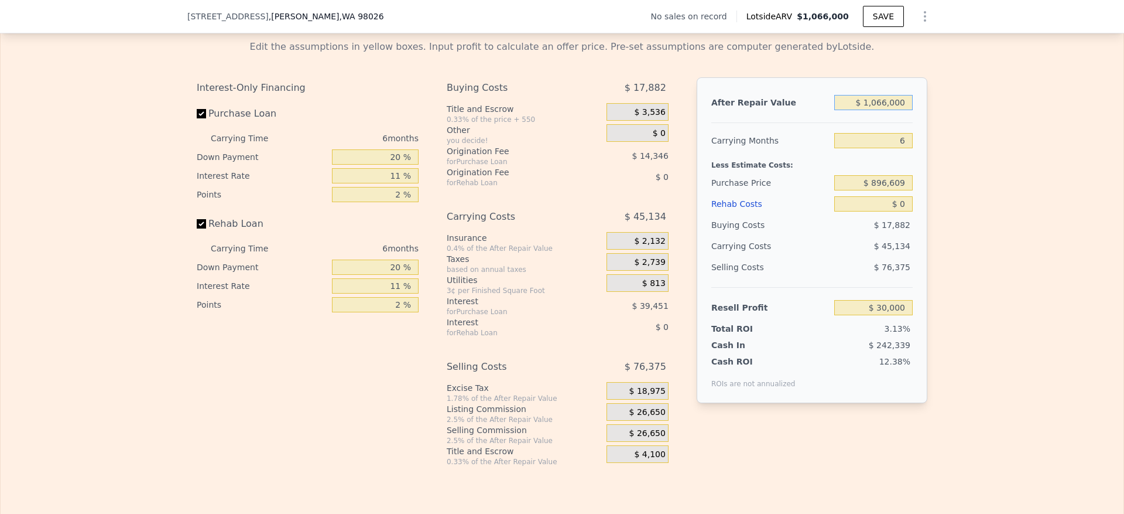
click at [894, 110] on input "$ 1,066,000" at bounding box center [873, 102] width 78 height 15
type input "$ 115"
type input "-$ 957,936"
type input "$ 11,500"
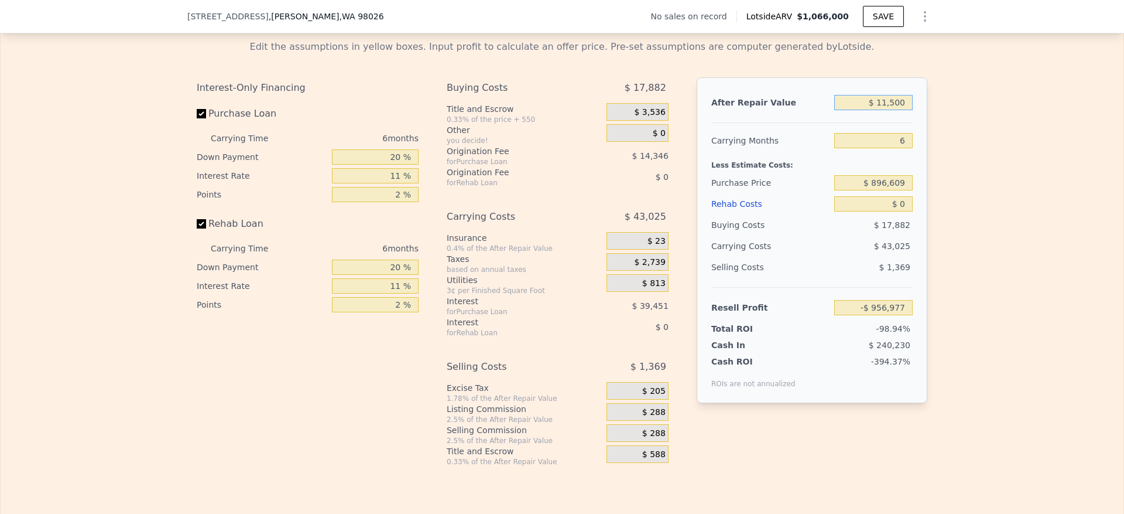
type input "-$ 947,385"
type input "$ 1,150,000"
type input "$ 107,857"
type input "$ 1,150,000"
type input "$ 795,000"
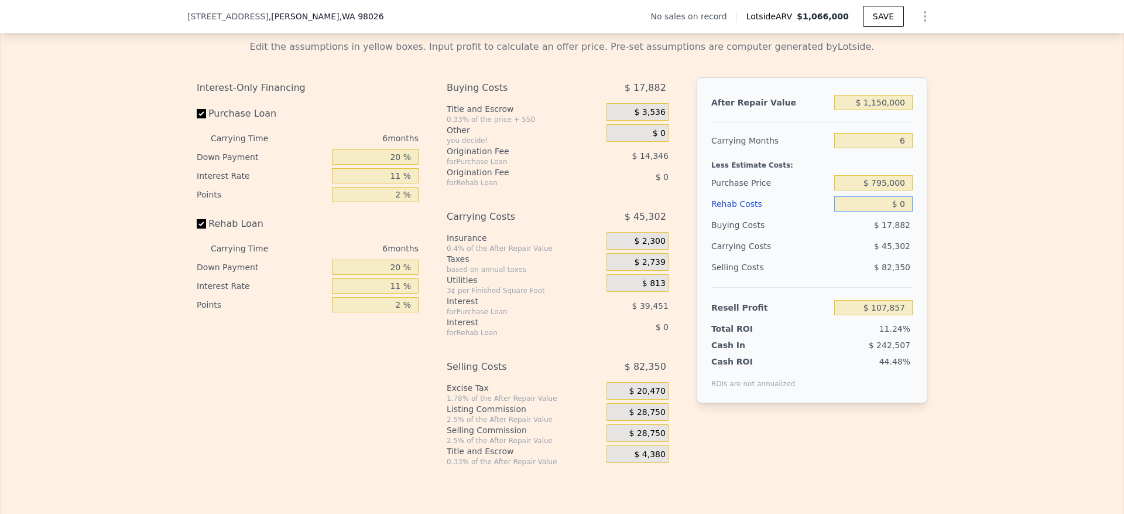
type input "$ 215,901"
type input "$ 1"
type input "$ 215,900"
type input "$ 11"
type input "$ 215,890"
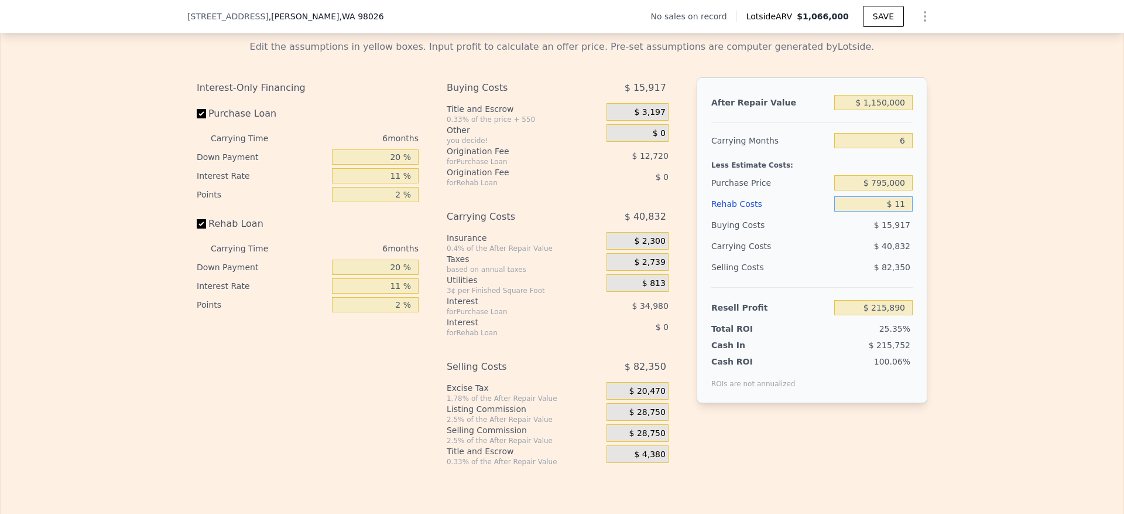
type input "$ 110"
type input "$ 215,783"
type input "$ 1,100"
type input "$ 214,735"
type input "$ 11,000"
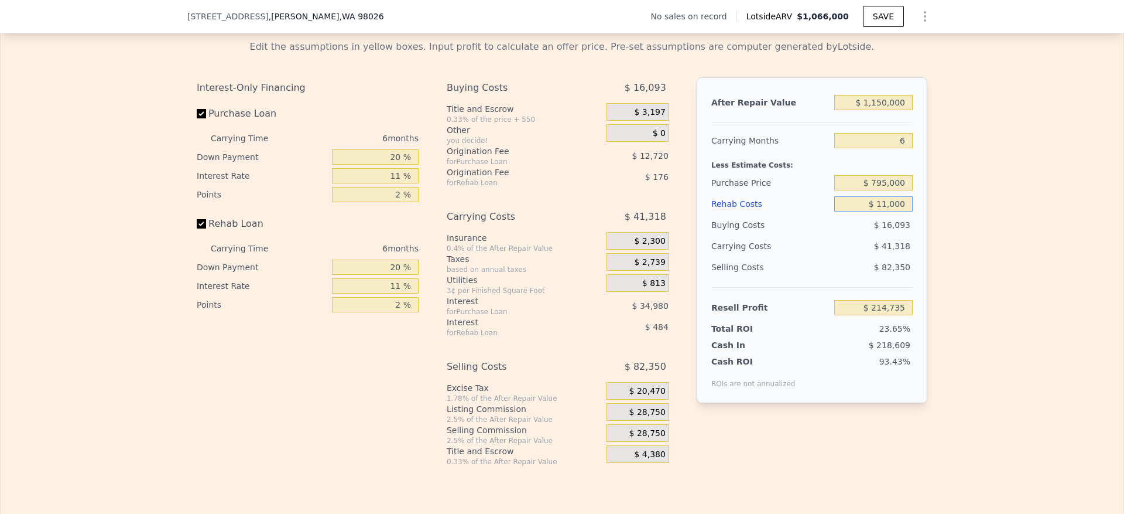
type input "$ 204,239"
type input "$ 110,000"
type input "$ 99,299"
type input "$ 110,000"
drag, startPoint x: 395, startPoint y: 187, endPoint x: 368, endPoint y: 187, distance: 27.5
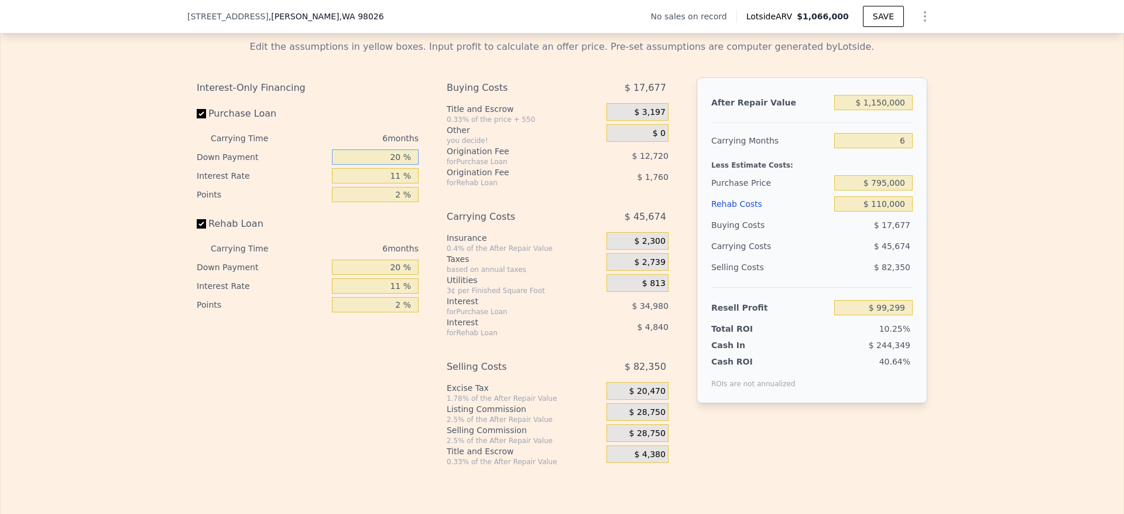
click at [368, 165] on input "20 %" at bounding box center [375, 156] width 87 height 15
type input "10 %"
type input "$ 93,335"
type input "10 %"
type input "1 %"
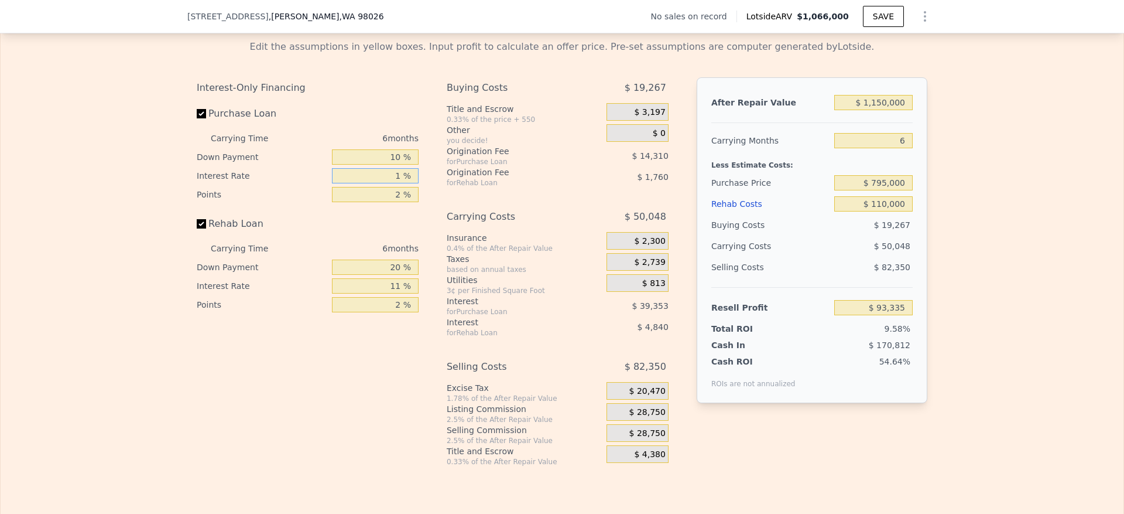
type input "$ 129,113"
type input "10 %"
type input "$ 96,911"
type input "10.5 %"
type input "$ 95,123"
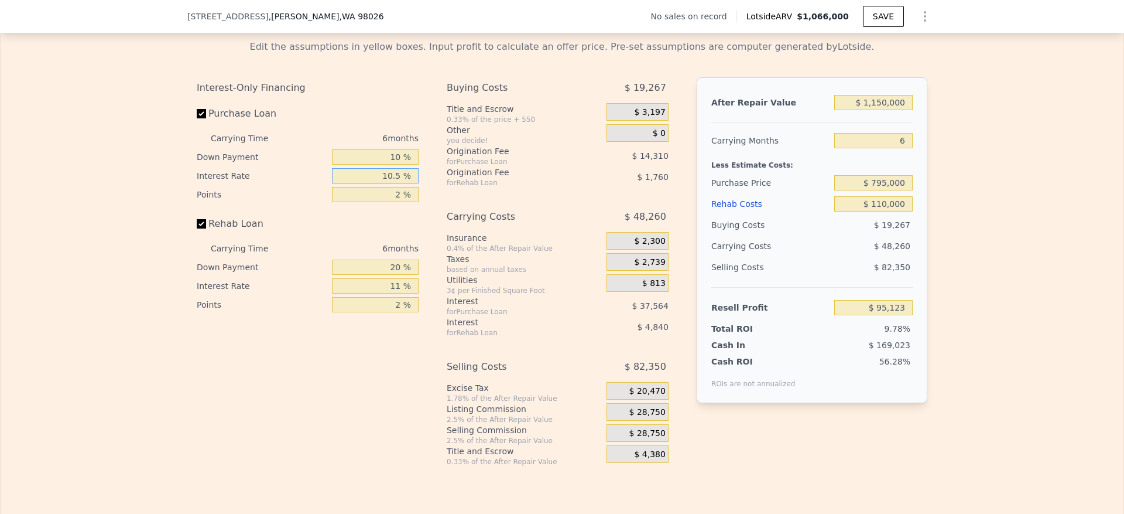
type input "10.5 %"
type input "1 %"
type input "$ 102,278"
type input "1.5 %"
type input "$ 98,700"
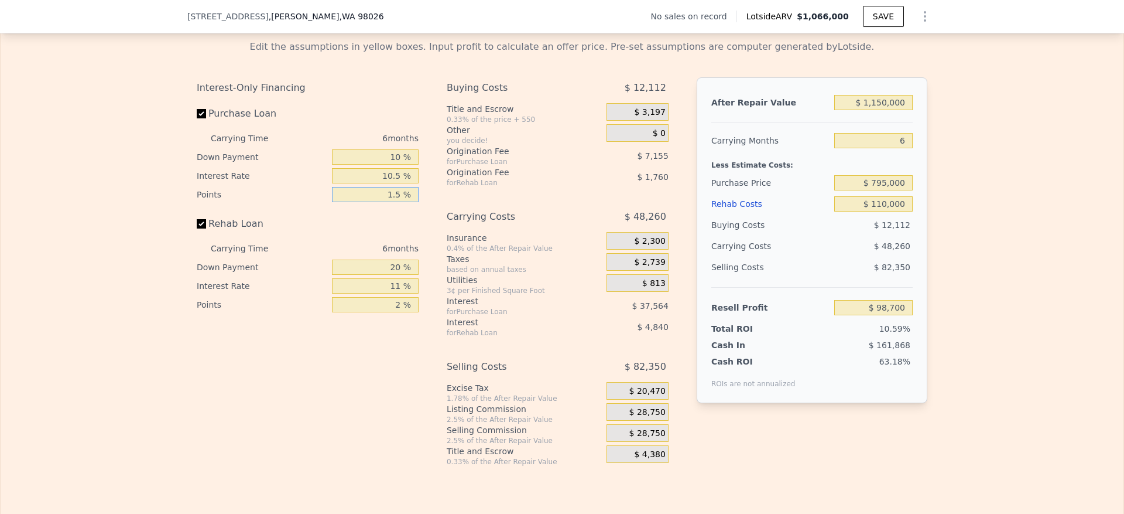
type input "1.5 %"
type input "1 %"
type input "$ 97,136"
type input "10 %"
type input "$ 97,874"
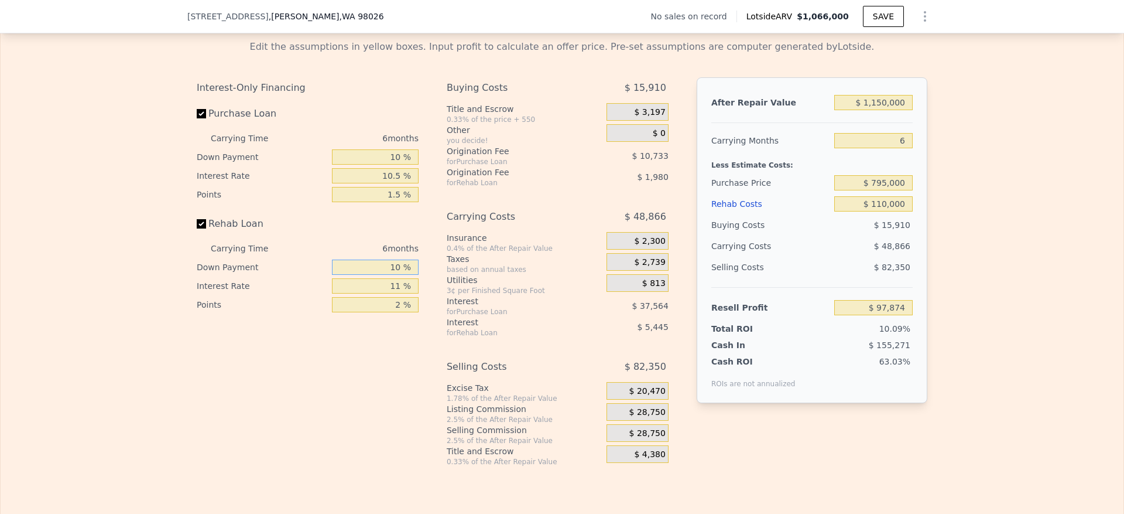
type input "10 %"
type input "1 %"
type input "$ 102,824"
type input "10 %"
type input "$ 98,372"
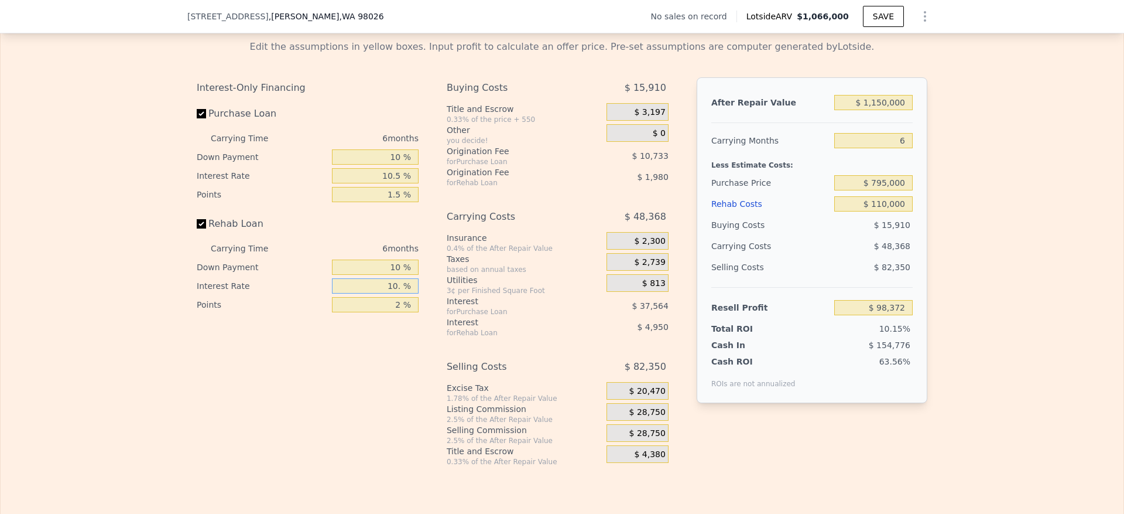
type input "10.5 %"
type input "$ 98,126"
type input "10.5 %"
type input "1 %"
type input "$ 99,116"
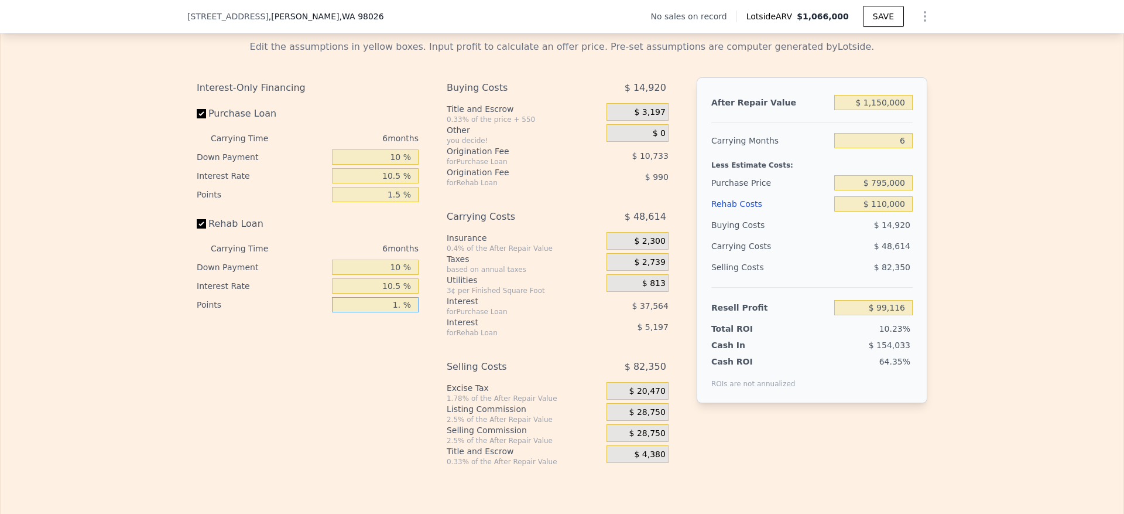
type input "1.5 %"
type input "$ 98,621"
type input "1.5 %"
click at [645, 417] on span "$ 28,750" at bounding box center [647, 412] width 36 height 11
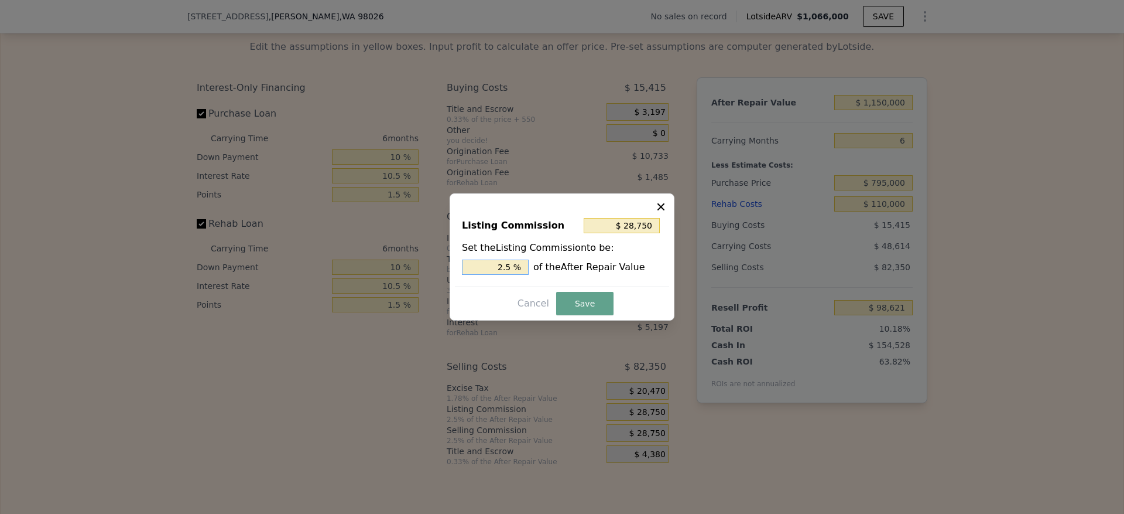
drag, startPoint x: 505, startPoint y: 269, endPoint x: 389, endPoint y: 269, distance: 115.9
click at [389, 269] on div "​ Listing Commission $ 28,750 Set the Listing Commission to be: 2.5 % of the Af…" at bounding box center [562, 257] width 1124 height 514
type input "$ 17,250"
type input "1.5 %"
click at [585, 290] on div "Listing Commission $ 17,250 Set the Listing Commission to be: 1.5 % of the Afte…" at bounding box center [562, 256] width 225 height 127
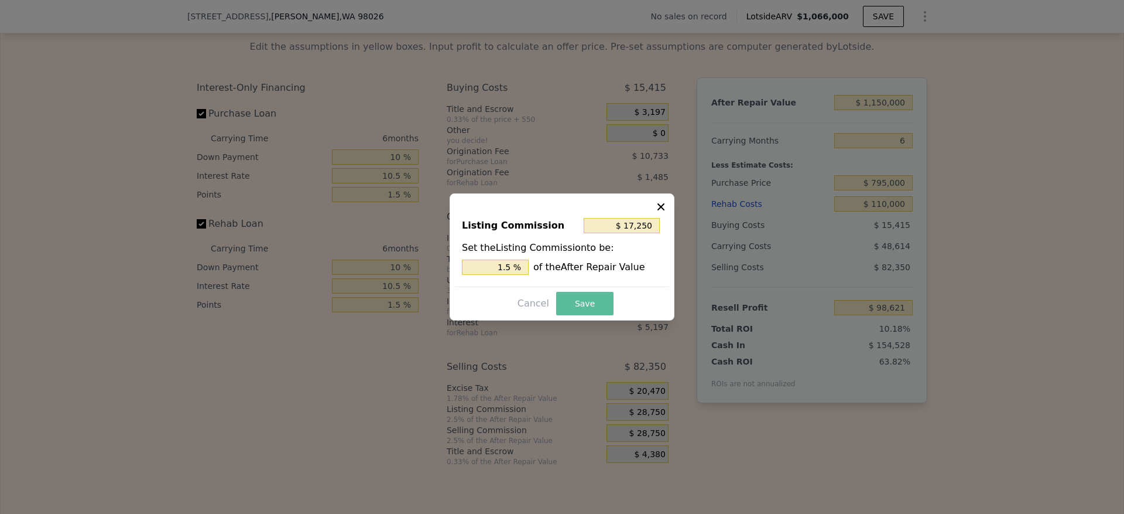
click at [588, 304] on button "Save" at bounding box center [584, 303] width 57 height 23
type input "$ 110,121"
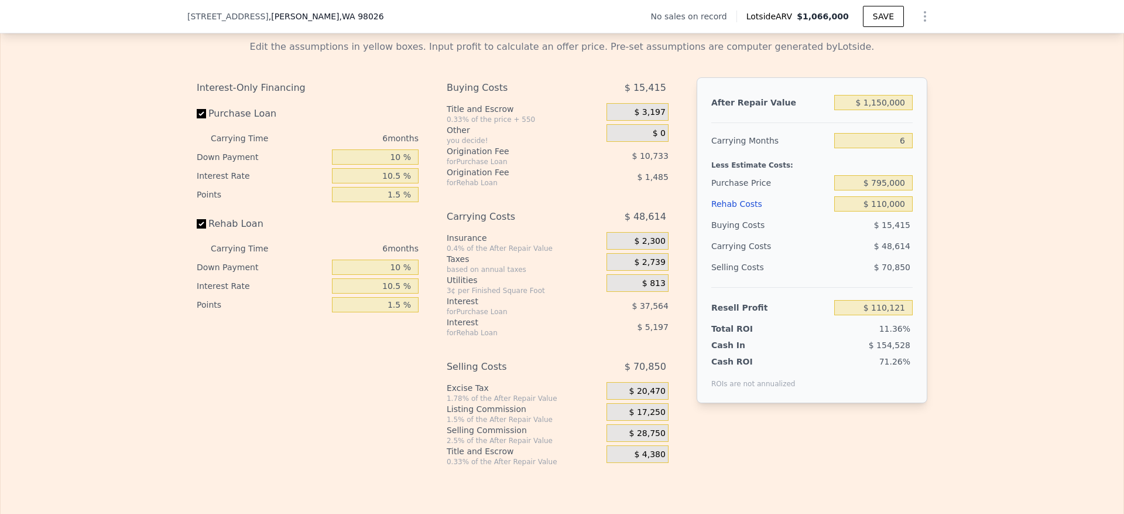
drag, startPoint x: 1048, startPoint y: 299, endPoint x: 1058, endPoint y: 304, distance: 11.8
click at [1050, 299] on div "Edit the assumptions in yellow boxes. Input profit to calculate an offer price.…" at bounding box center [562, 248] width 1123 height 436
click at [878, 110] on input "$ 1,150,000" at bounding box center [873, 102] width 78 height 15
type input "$ 11"
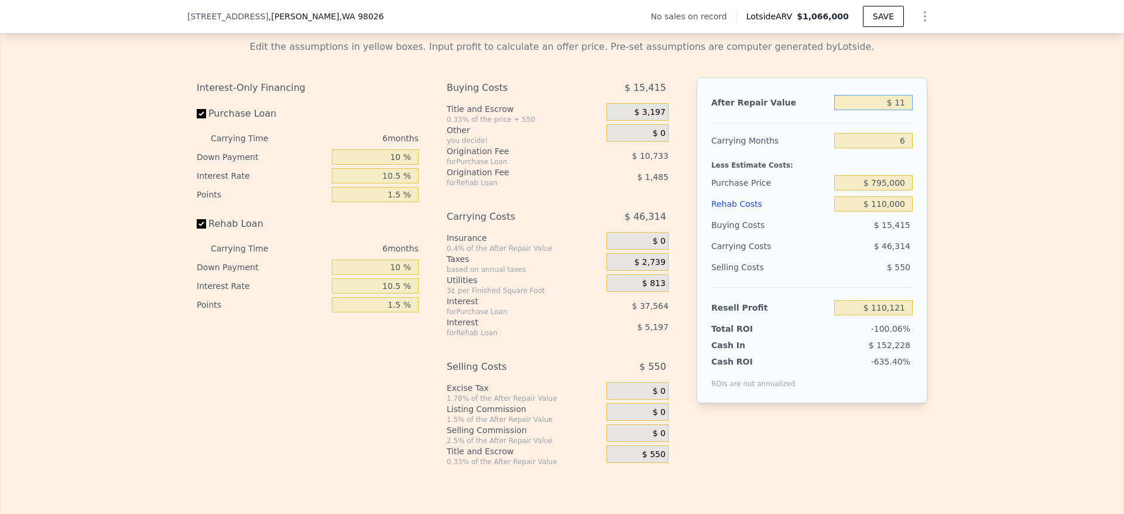
type input "-$ 967,268"
type input "$ 117"
type input "-$ 967,169"
type input "$ 1,175"
type input "-$ 966,178"
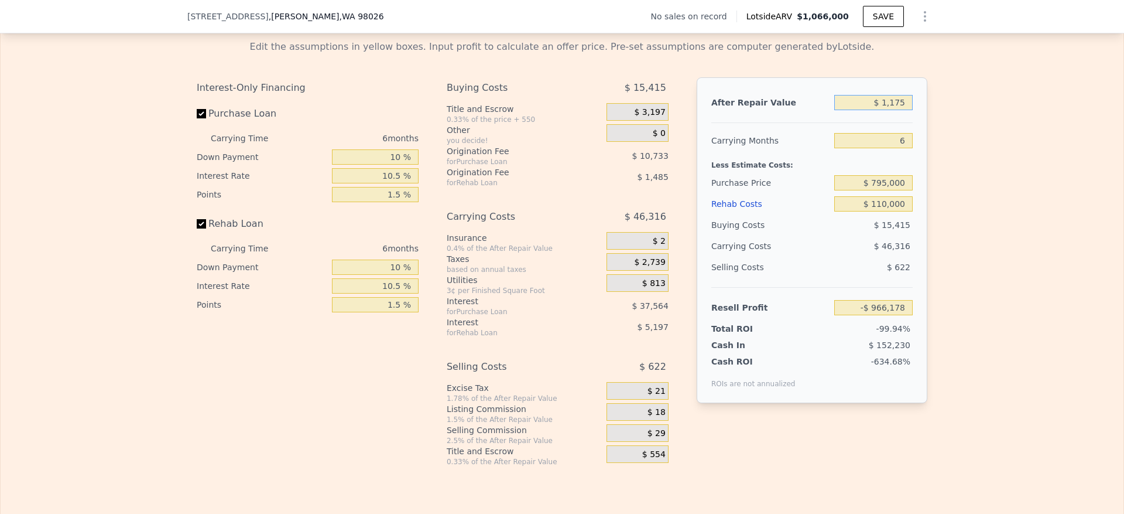
type input "$ 11,750"
type input "-$ 956,271"
type input "$ 117,500"
type input "-$ 857,198"
type input "$ 1,175,000"
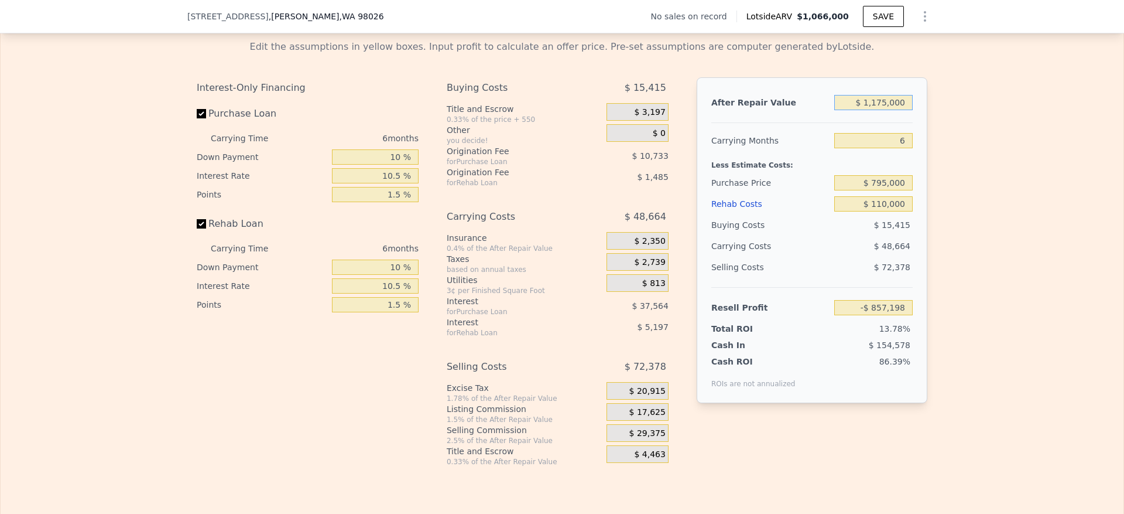
type input "$ 133,543"
click at [949, 246] on div "Edit the assumptions in yellow boxes. Input profit to calculate an offer price.…" at bounding box center [562, 248] width 1123 height 436
click at [999, 329] on div "Edit the assumptions in yellow boxes. Input profit to calculate an offer price.…" at bounding box center [562, 248] width 1123 height 436
type input "$ 1,066,000"
type input "$ 0"
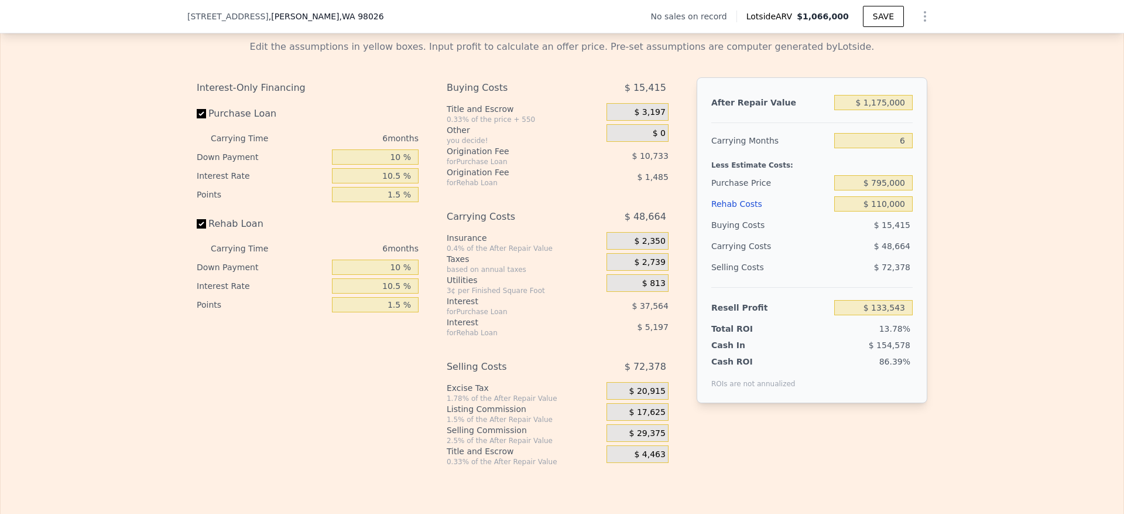
type input "$ 30,000"
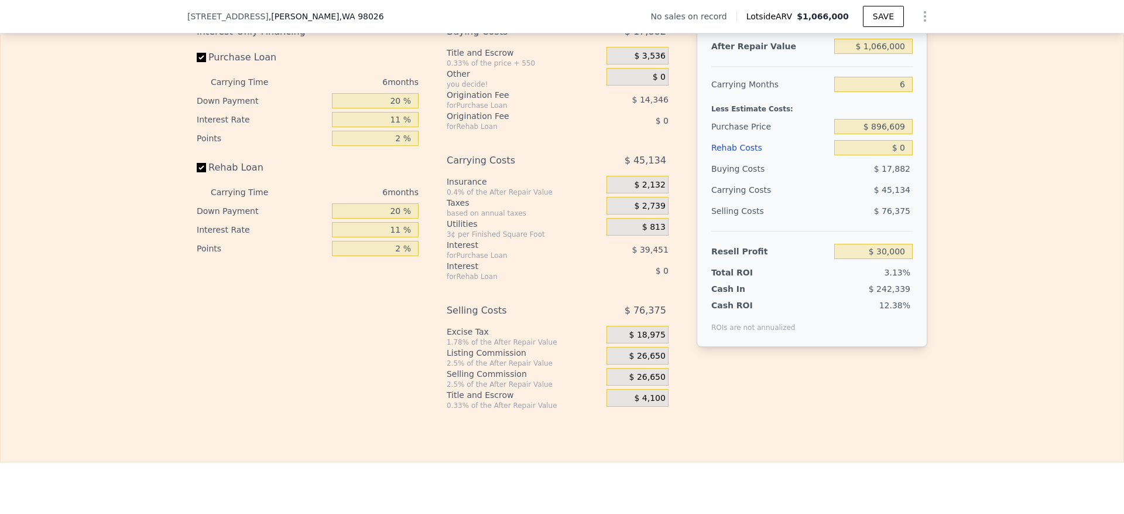
scroll to position [1665, 0]
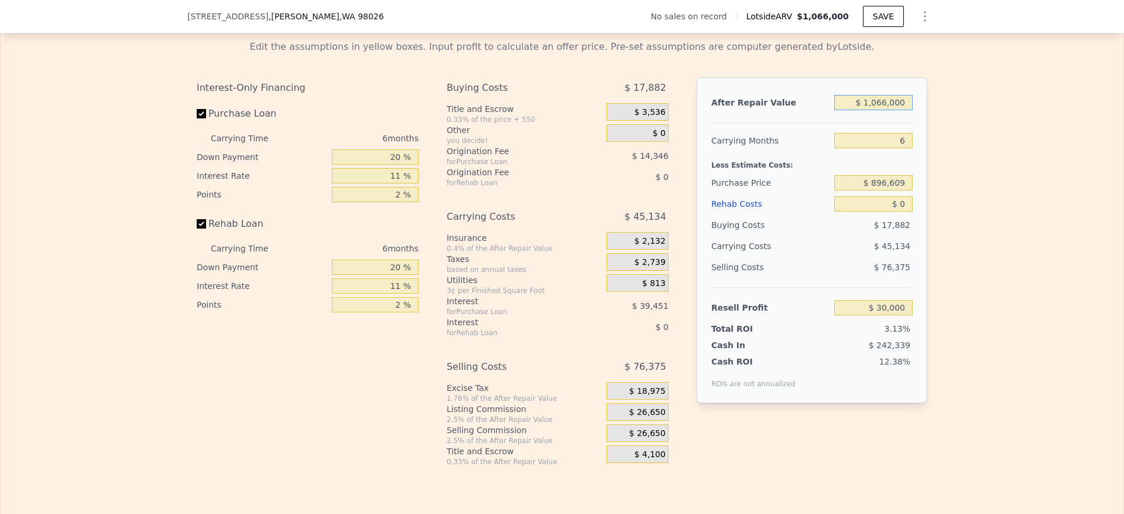
click at [891, 110] on input "$ 1,066,000" at bounding box center [873, 102] width 78 height 15
type input "$ 11"
type input "-$ 958,032"
type input "$ 117"
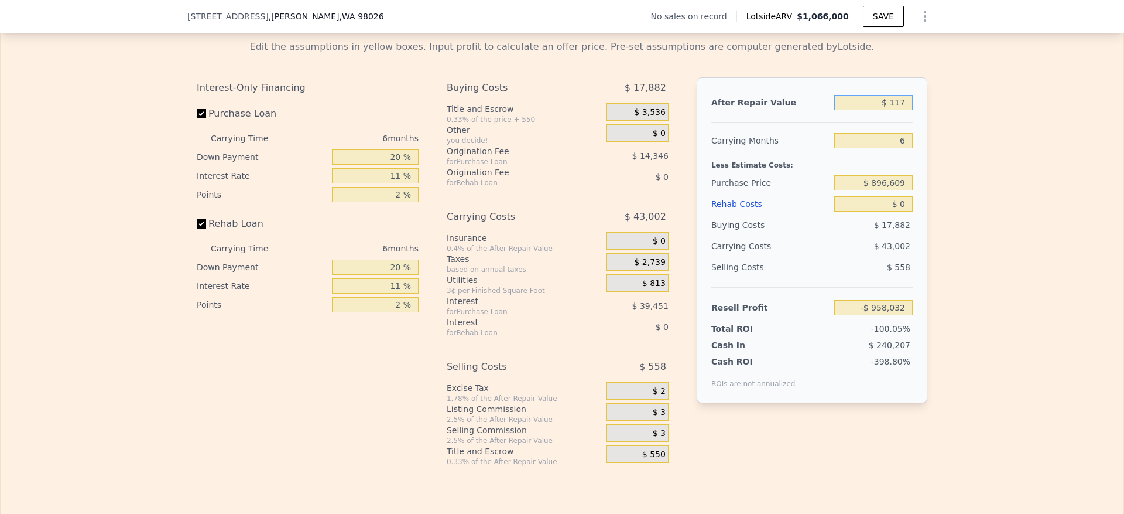
type input "-$ 957,934"
type input "$ 1,175"
type input "-$ 956,953"
type input "$ 11,750"
type input "-$ 947,153"
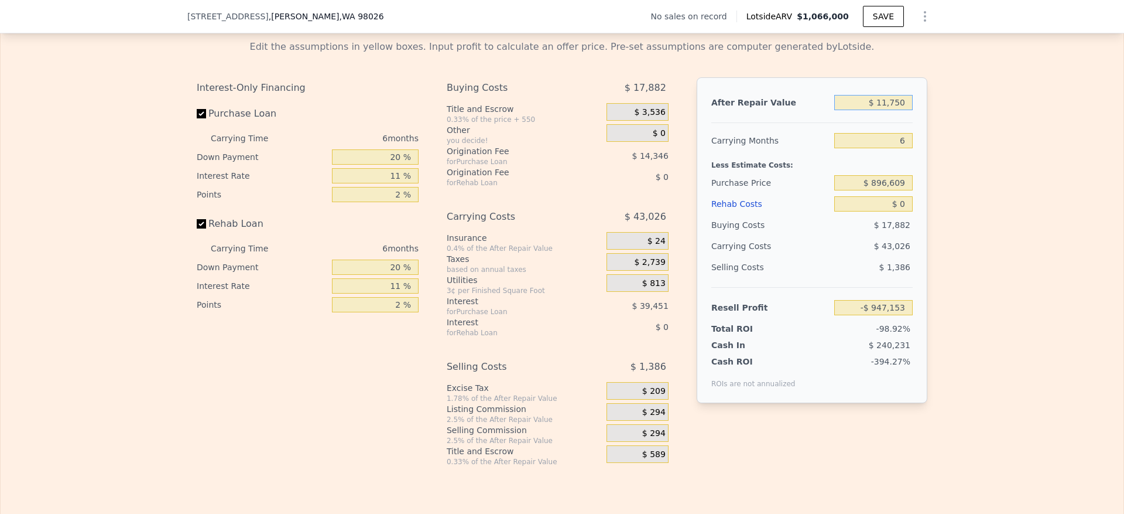
type input "$ 117,500"
type input "-$ 849,137"
type input "$ 1,175,000"
type input "$ 131,029"
type input "$ 1,175,000"
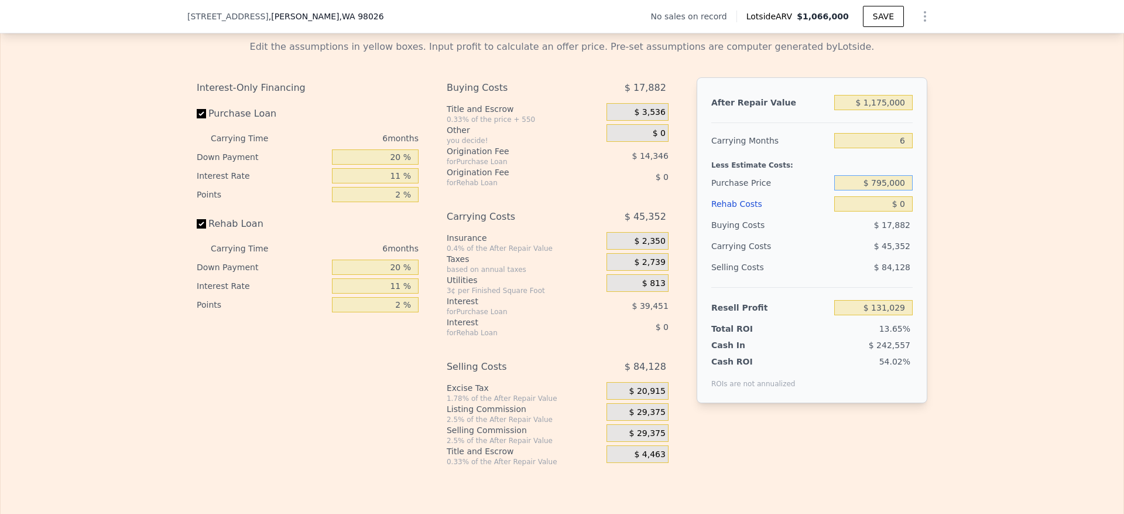
type input "$ 795,000"
type input "$ 239,073"
type input "$ 1"
type input "$ 239,072"
type input "$ 10"
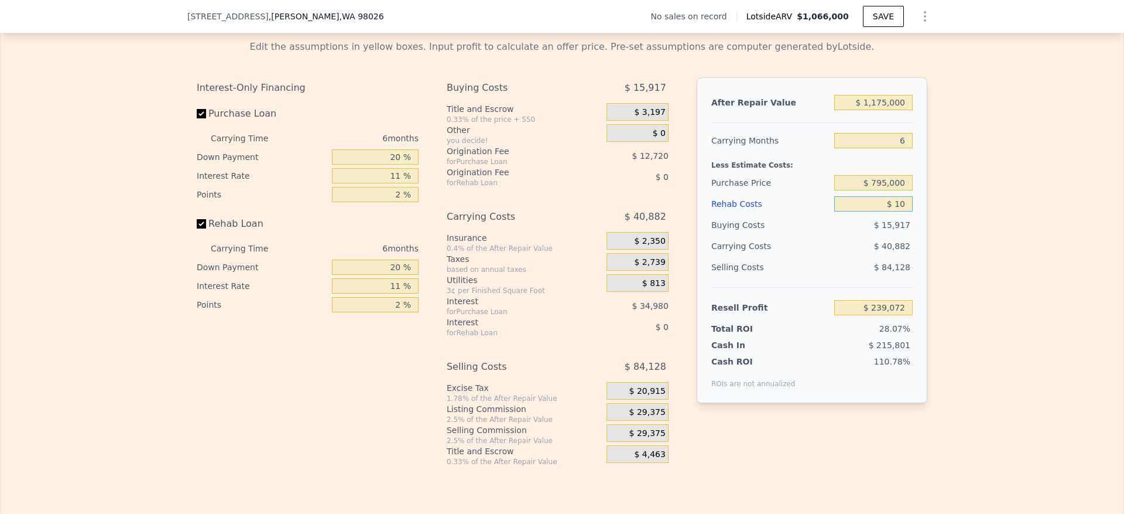
type input "$ 239,063"
type input "$ 100"
type input "$ 238,965"
type input "$ 1,000"
type input "$ 238,015"
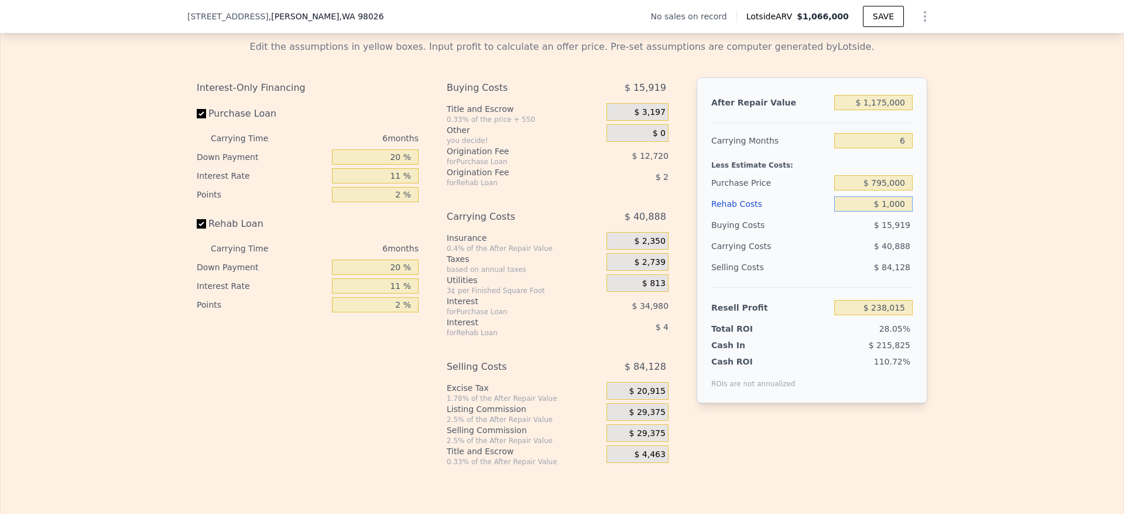
type input "$ 10,000"
type input "$ 228,475"
type input "$ 1,000"
type input "$ 238,015"
type input "$ 10"
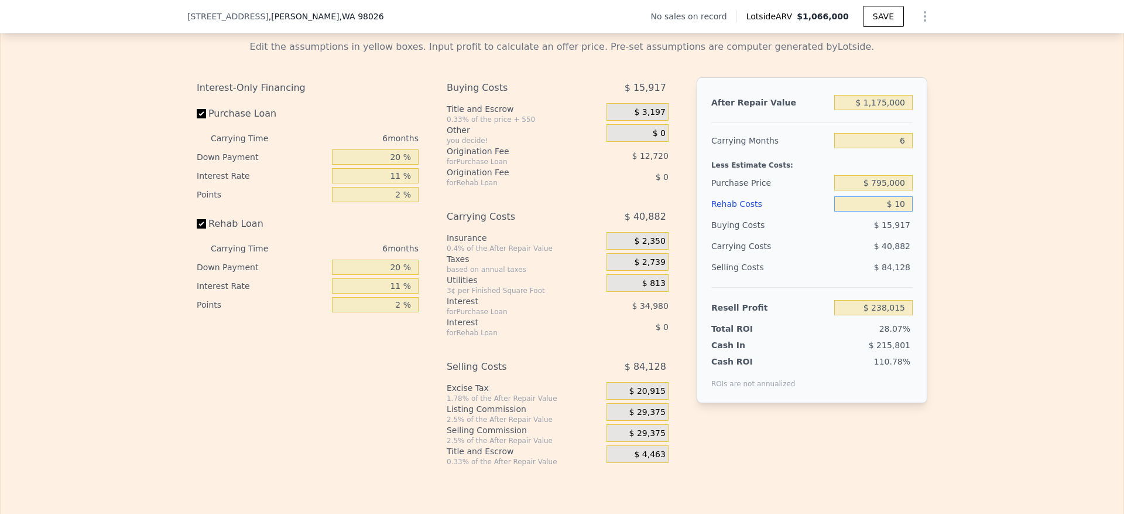
type input "$ 239,063"
type input "$ 1"
type input "$ 239,072"
type input "$ 11"
type input "$ 239,062"
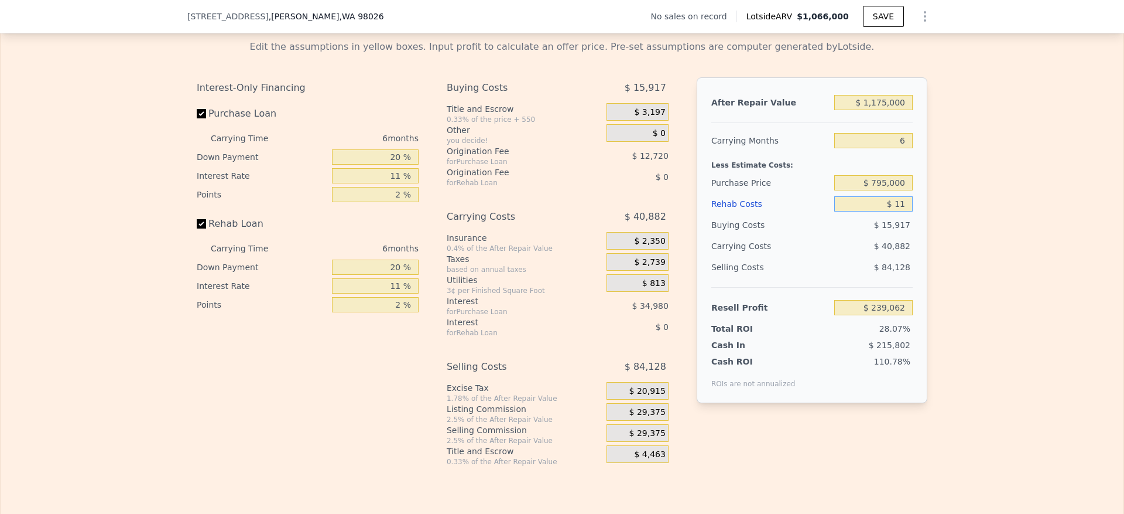
type input "$ 110"
type input "$ 238,955"
type input "$ 1,100"
type input "$ 237,907"
type input "$ 11,000"
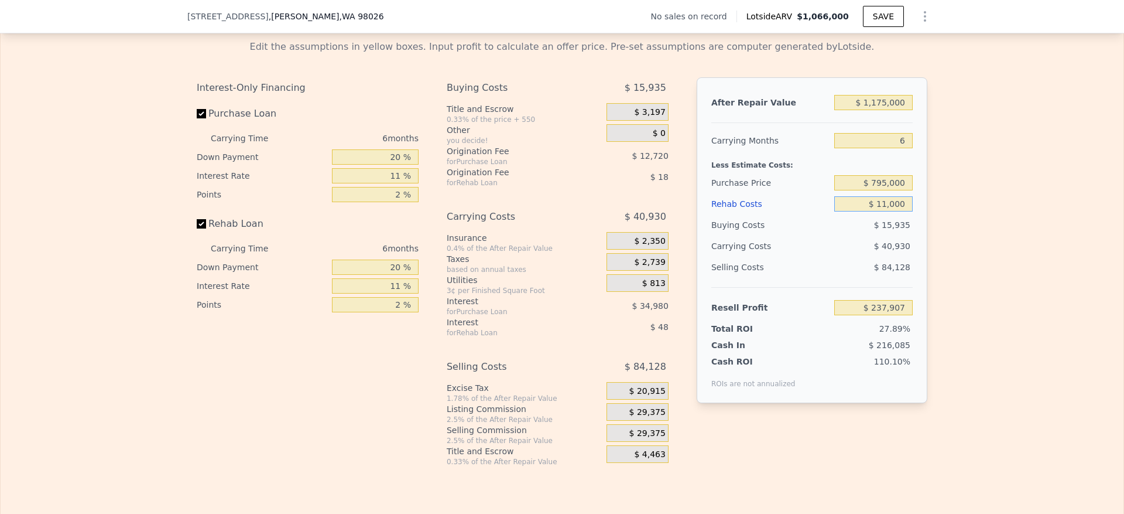
type input "$ 227,411"
type input "$ 110,000"
type input "$ 122,471"
type input "$ 110,000"
drag, startPoint x: 392, startPoint y: 182, endPoint x: 355, endPoint y: 182, distance: 36.9
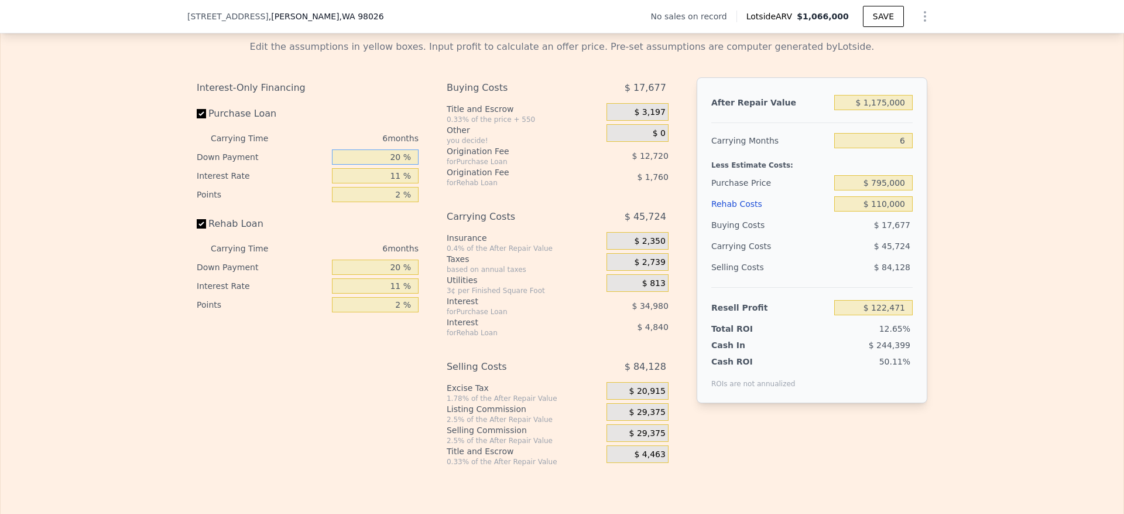
click at [355, 165] on input "20 %" at bounding box center [375, 156] width 87 height 15
type input "10 %"
type input "$ 116,507"
type input "1 %"
type input "$ 152,285"
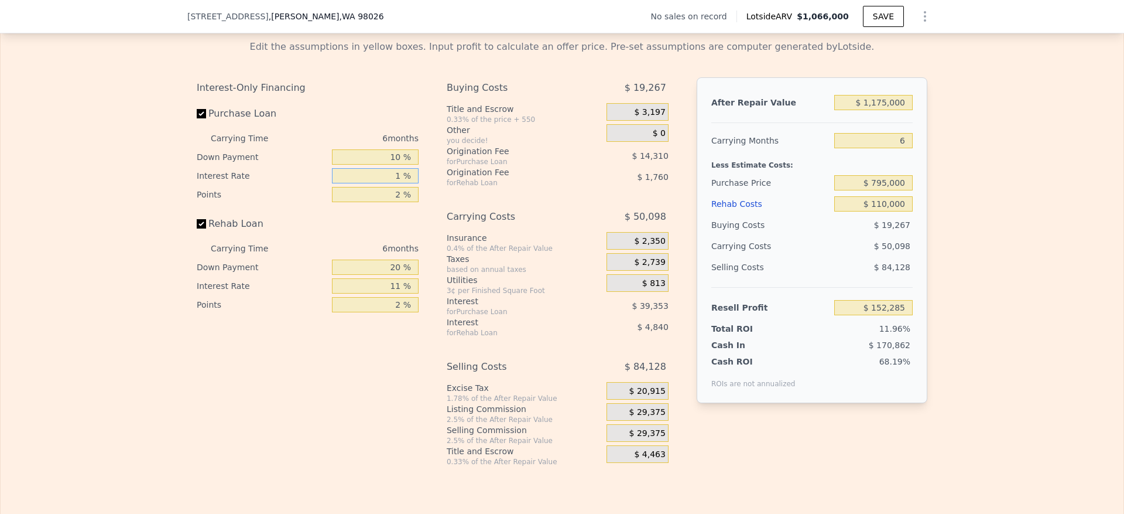
type input "10 %"
type input "$ 120,083"
type input "10.5 %"
type input "$ 118,295"
type input "10.5 %"
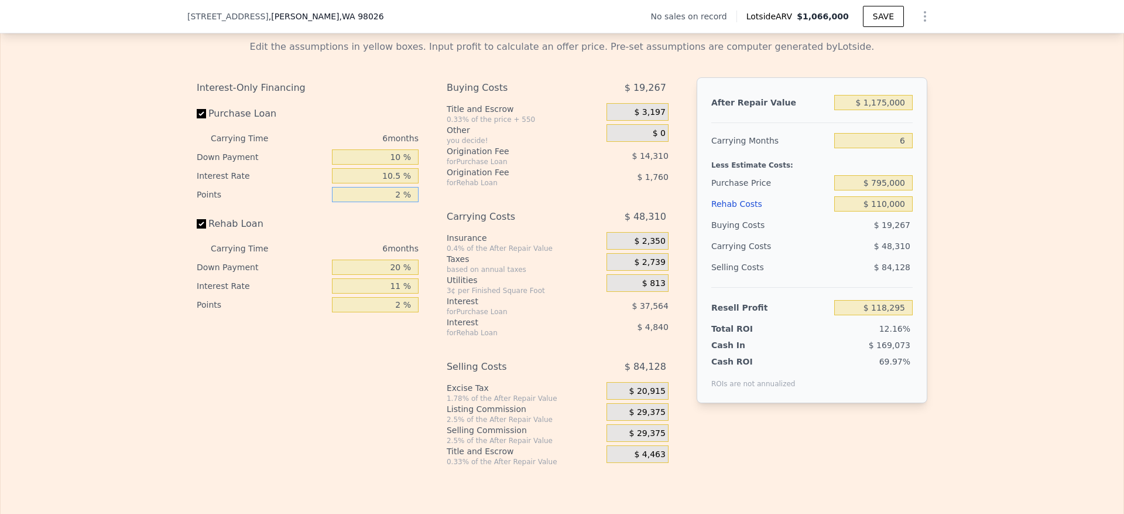
type input "1 %"
type input "$ 125,450"
type input "1.5 %"
type input "$ 121,872"
type input "1.5 %"
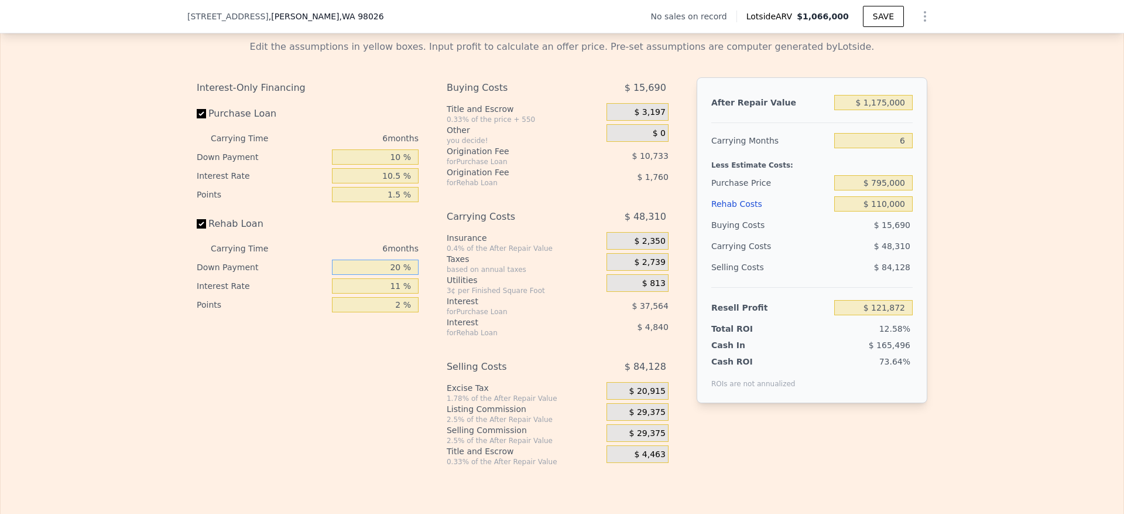
type input "1 %"
type input "$ 120,308"
type input "10 %"
type input "$ 121,046"
type input "10 %"
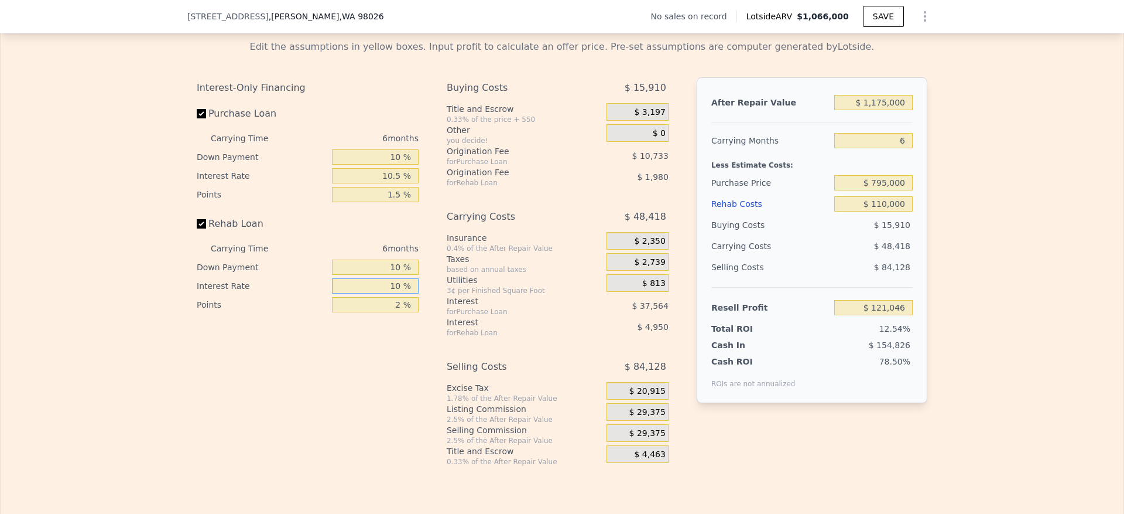
type input "$ 121,544"
type input "10.5 %"
type input "$ 121,298"
type input "10.5 %"
type input "1 %"
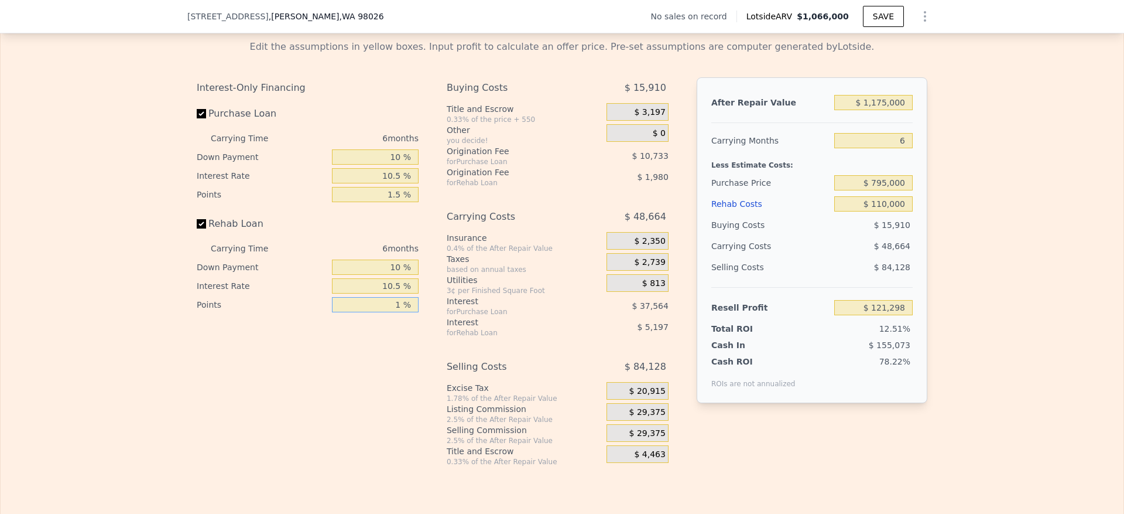
type input "$ 122,288"
type input "1.5 %"
type input "$ 121,793"
type input "1.5 %"
click at [647, 417] on span "$ 29,375" at bounding box center [647, 412] width 36 height 11
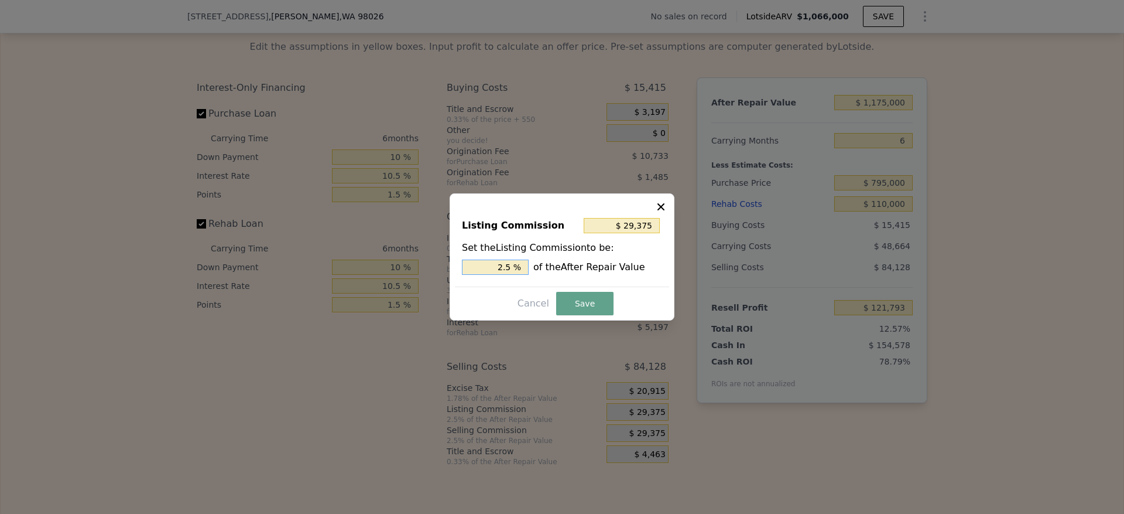
drag, startPoint x: 503, startPoint y: 263, endPoint x: 434, endPoint y: 276, distance: 70.2
click at [436, 276] on div "​ Listing Commission $ 29,375 Set the Listing Commission to be: 2.5 % of the Af…" at bounding box center [562, 257] width 1124 height 514
type input "$ 5,875"
type input ".5 %"
type input "$ 17,625"
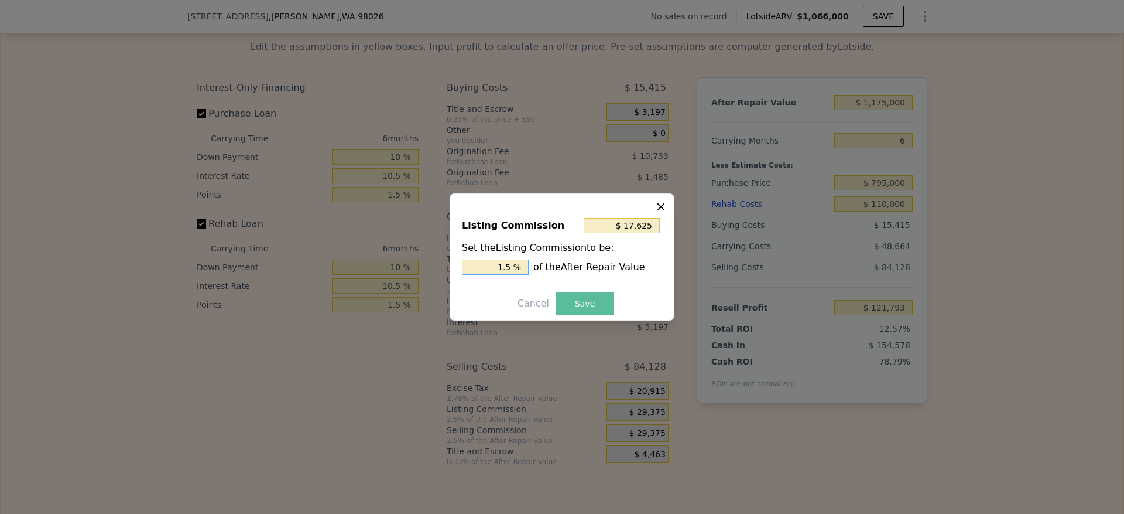
type input "1.5 %"
click at [601, 300] on button "Save" at bounding box center [584, 303] width 57 height 23
type input "$ 133,543"
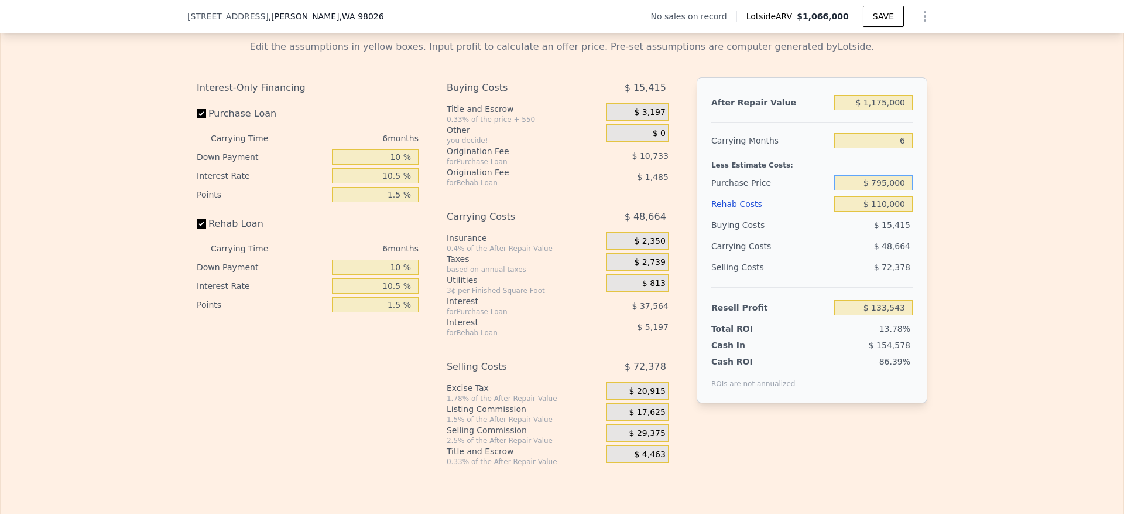
drag, startPoint x: 878, startPoint y: 211, endPoint x: 868, endPoint y: 211, distance: 10.0
click at [868, 190] on input "$ 795,000" at bounding box center [873, 182] width 78 height 15
click at [881, 190] on input "$ 0795,000" at bounding box center [873, 182] width 78 height 15
type input "$ 805,000"
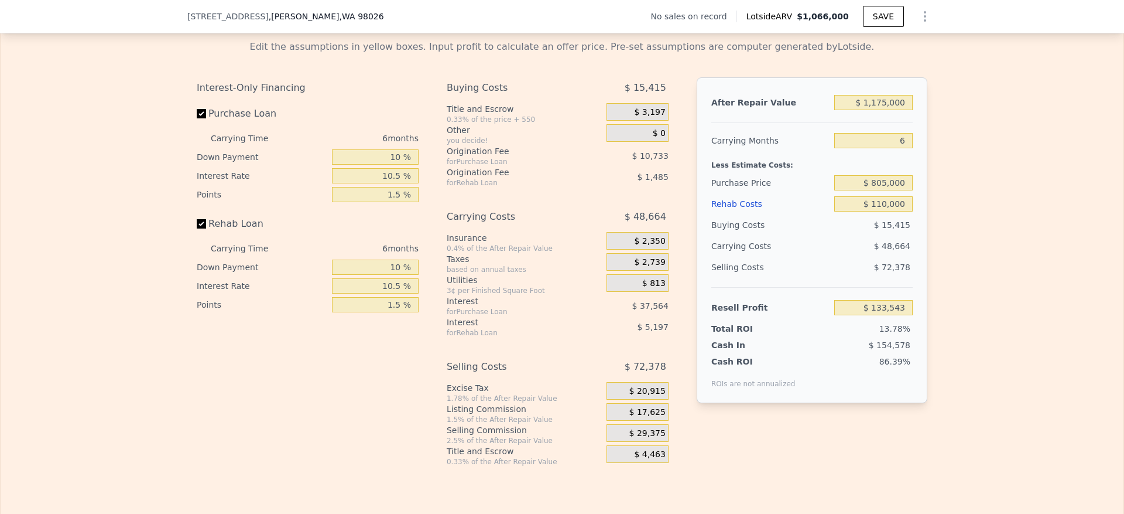
click at [1039, 198] on div "Edit the assumptions in yellow boxes. Input profit to calculate an offer price.…" at bounding box center [562, 248] width 1123 height 436
type input "$ 122,906"
click at [875, 190] on input "$ 805,000" at bounding box center [873, 182] width 78 height 15
type input "$ 810,000"
click at [1021, 302] on div "Edit the assumptions in yellow boxes. Input profit to calculate an offer price.…" at bounding box center [562, 248] width 1123 height 436
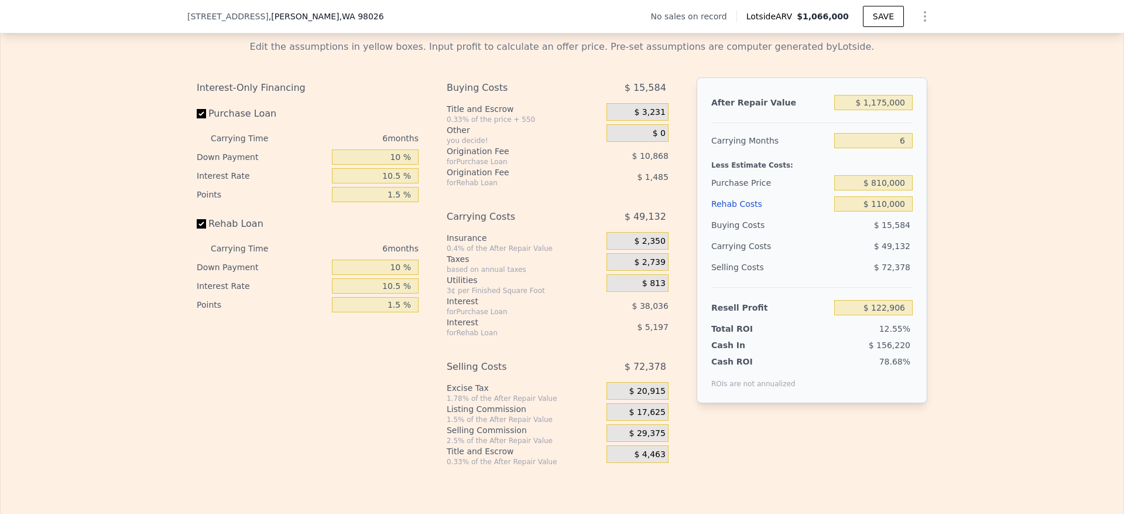
type input "$ 117,583"
type input "$ 1,066,000"
type input "$ 0"
type input "$ 30,000"
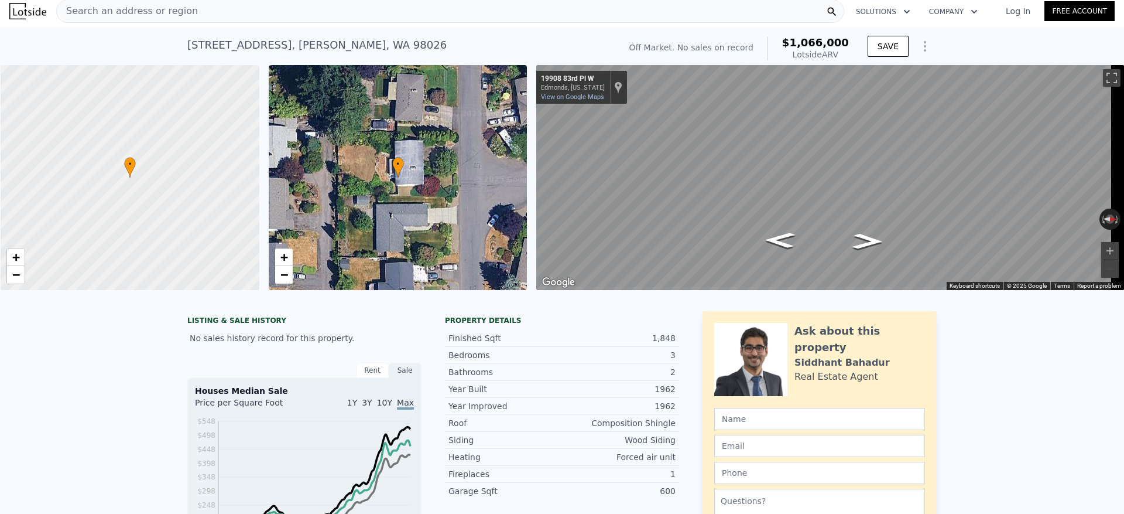
scroll to position [4, 0]
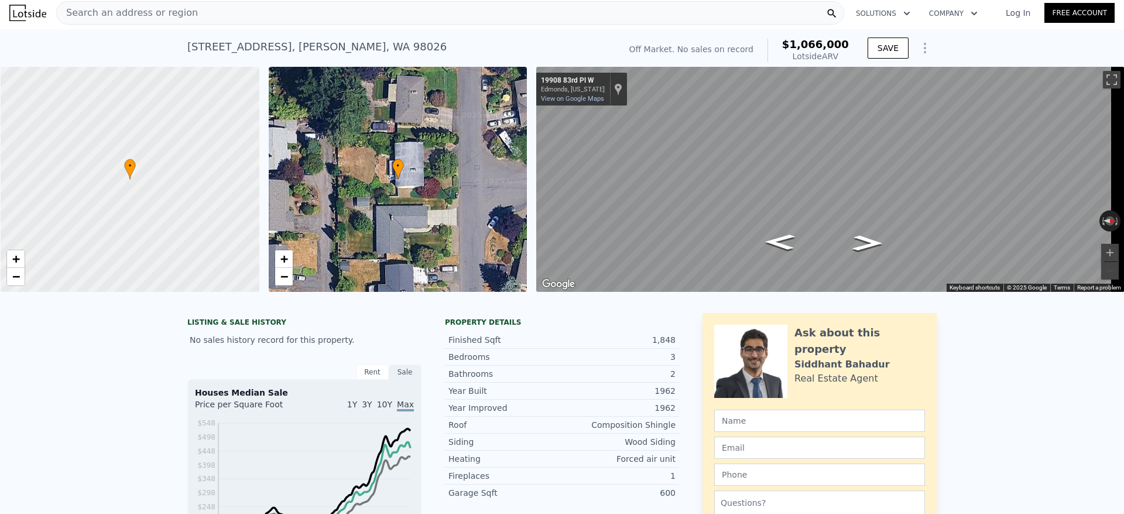
click at [276, 14] on div "Search an address or region" at bounding box center [450, 12] width 788 height 23
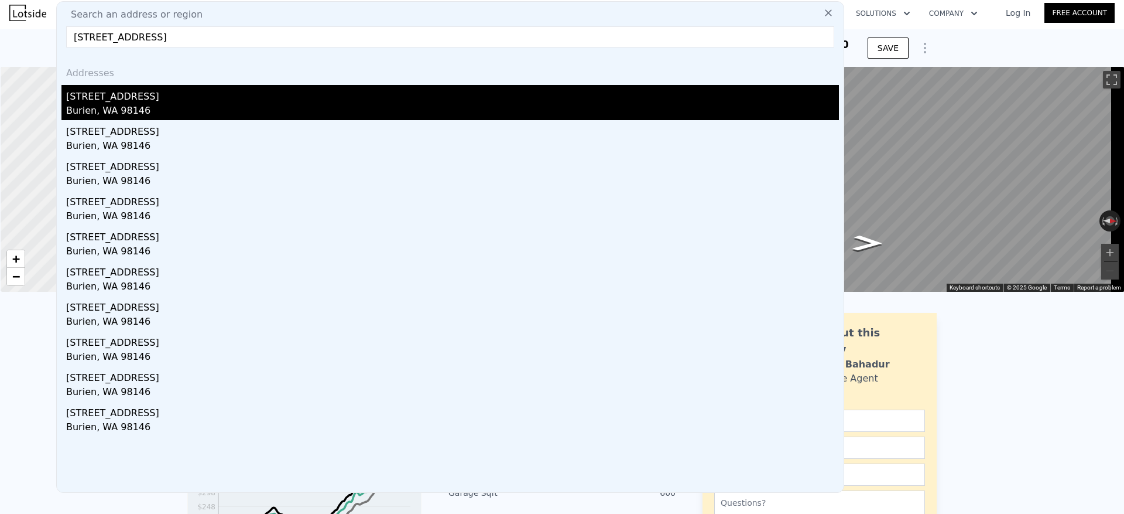
type input "840 SW 134th St, Burien, WA, 98146"
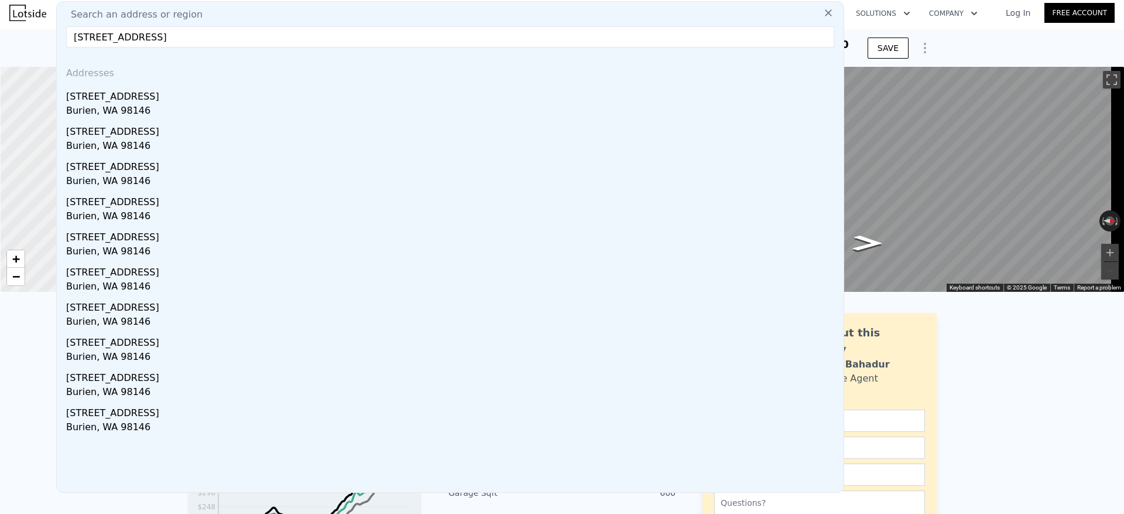
click at [111, 106] on div "Burien, WA 98146" at bounding box center [452, 112] width 773 height 16
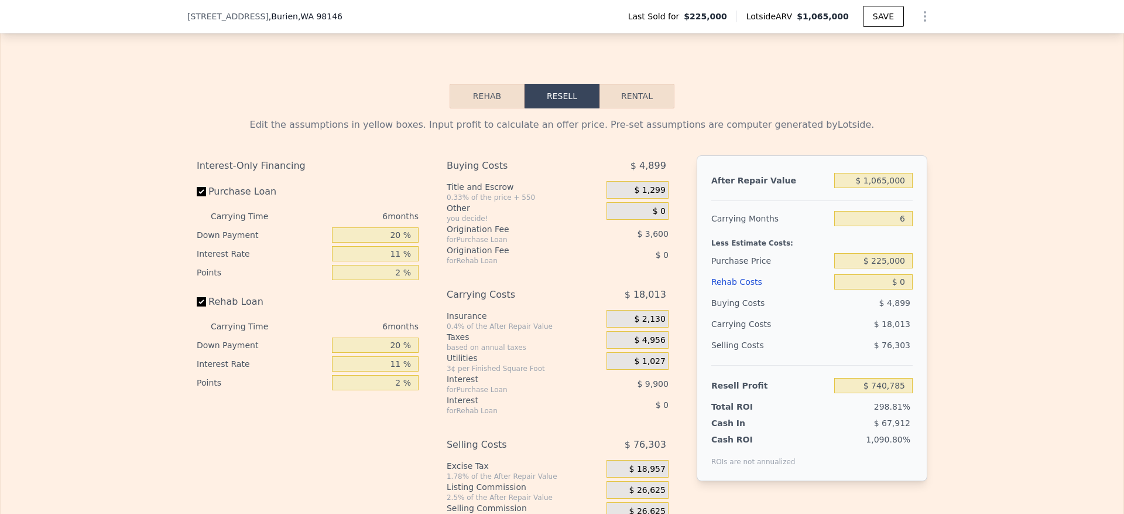
scroll to position [1669, 0]
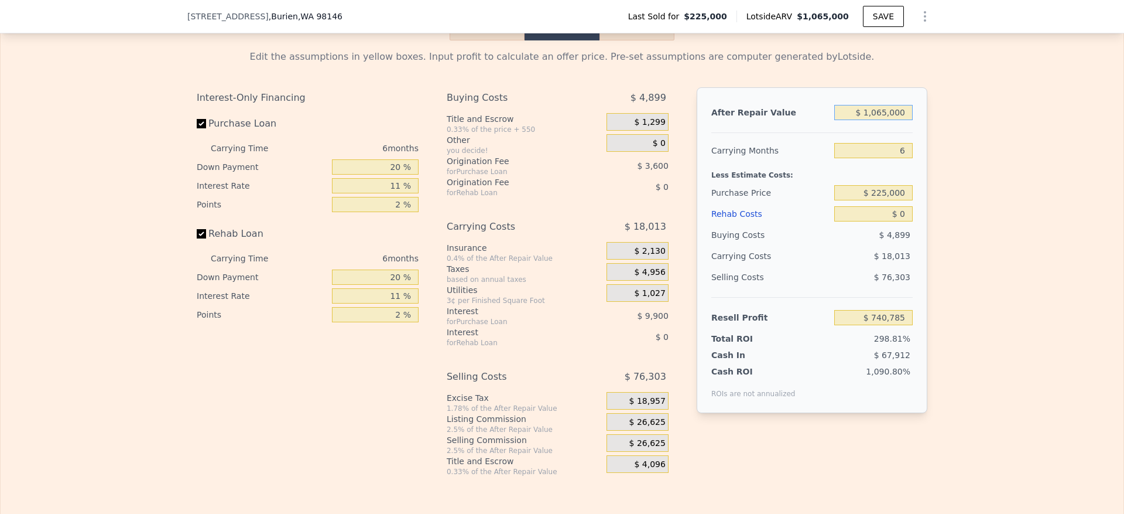
click at [871, 120] on input "$ 1,065,000" at bounding box center [873, 112] width 78 height 15
type input "$ 995"
type input "-$ 245,410"
click at [899, 120] on input "$ 995" at bounding box center [873, 112] width 78 height 15
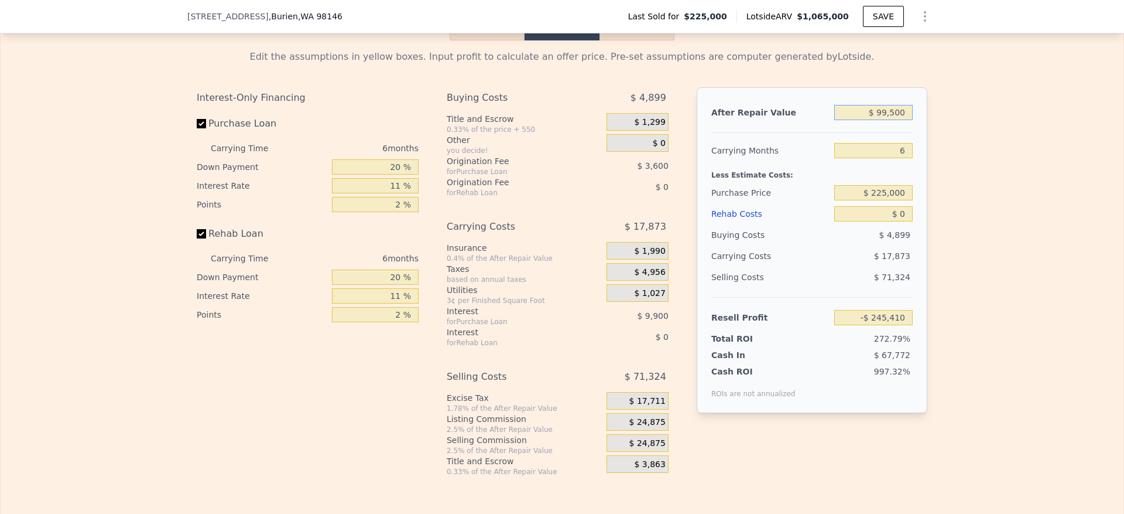
type input "$ 995,000"
type input "$ 675,904"
type input "$ 995,000"
type input "$ 3"
type input "$ 635,000"
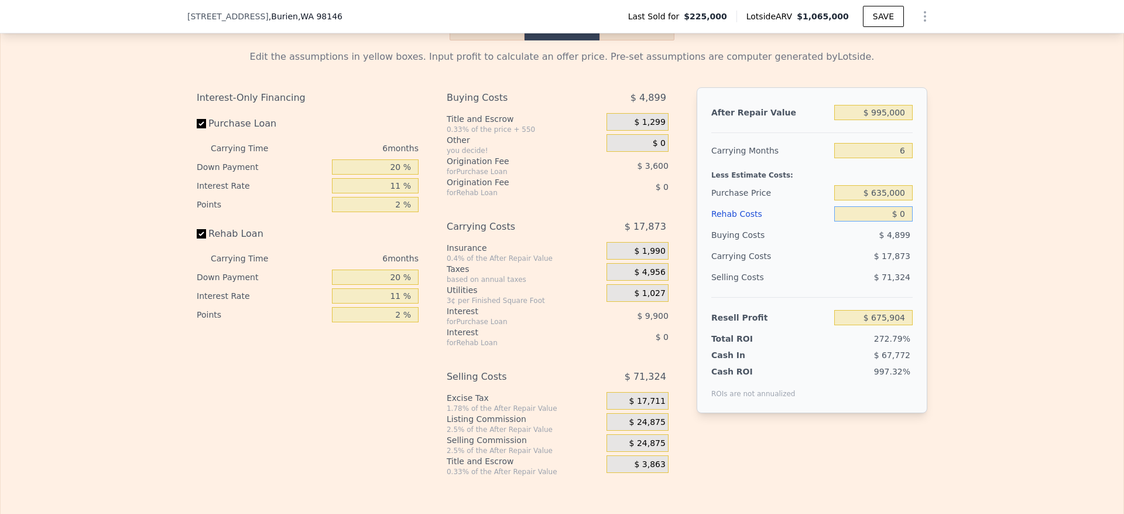
type input "$ 239,936"
type input "$ 1"
type input "$ 239,935"
type input "$ 16"
type input "$ 239,920"
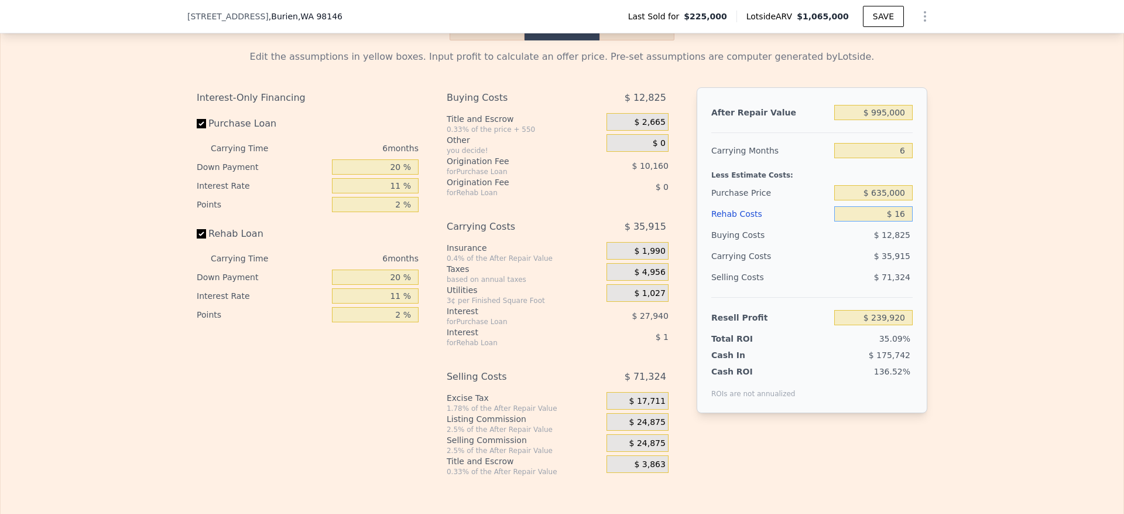
type input "$ 160"
type input "$ 239,767"
type input "$ 1,600"
type input "$ 238,238"
type input "$ 16,000"
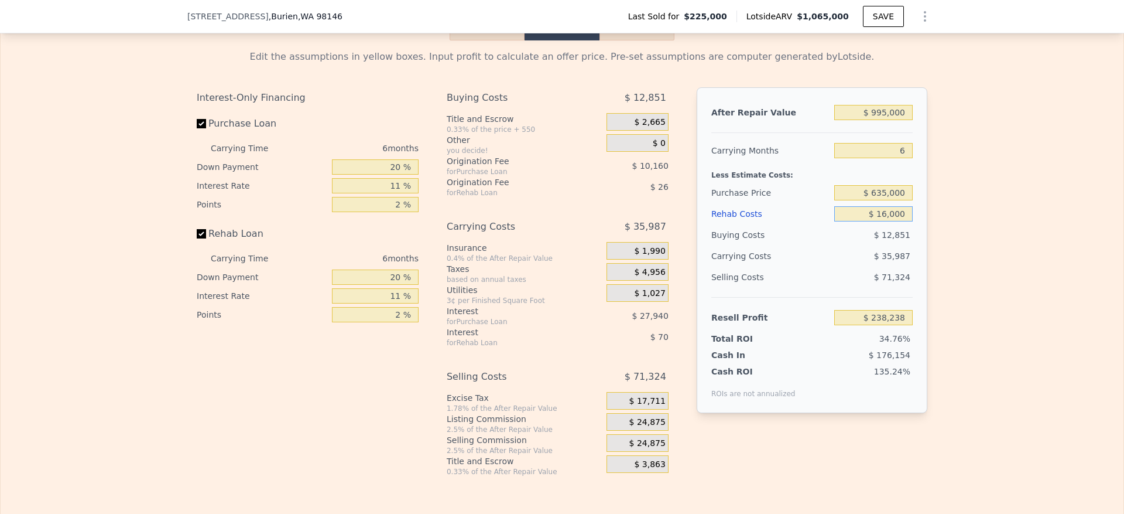
type input "$ 222,978"
type input "$ 160,000"
type input "$ 70,338"
type input "$ 160,000"
